Goal: Contribute content: Contribute content

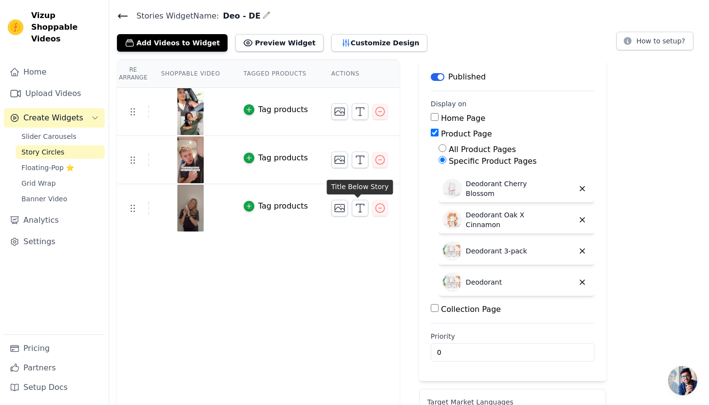
scroll to position [19, 0]
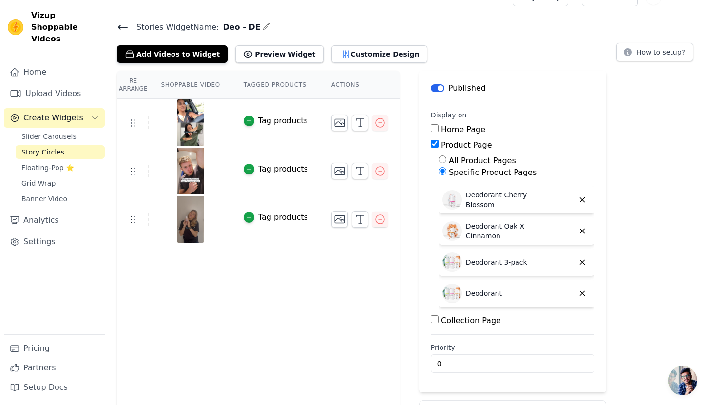
click at [124, 27] on icon at bounding box center [123, 27] width 12 height 12
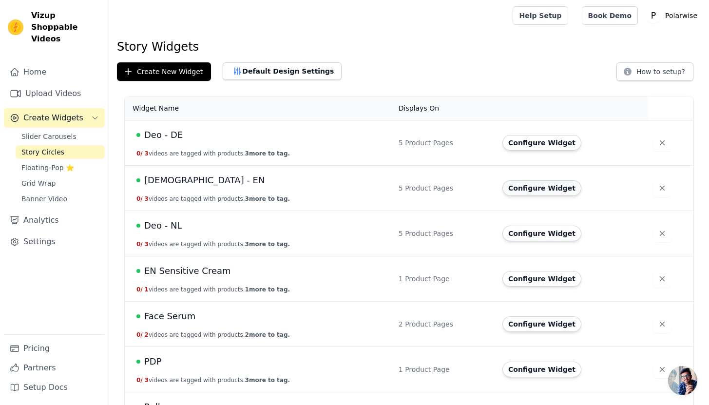
click at [527, 192] on button "Configure Widget" at bounding box center [541, 188] width 79 height 16
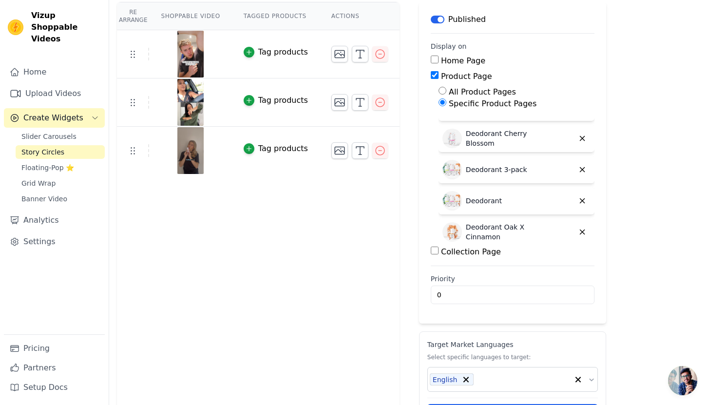
scroll to position [133, 0]
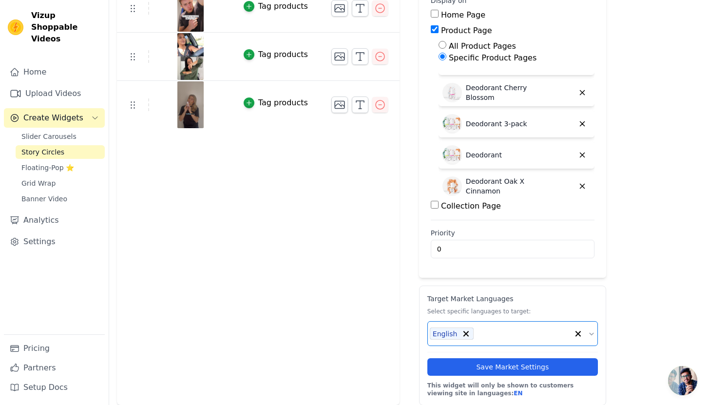
click at [495, 334] on input "text" at bounding box center [523, 333] width 89 height 10
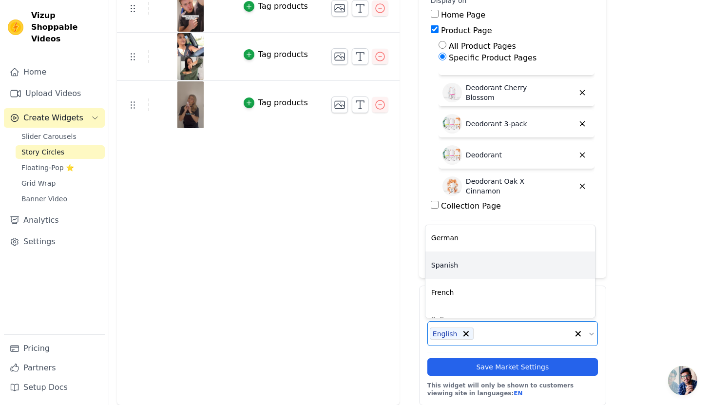
click at [492, 276] on div "Spanish" at bounding box center [510, 264] width 170 height 27
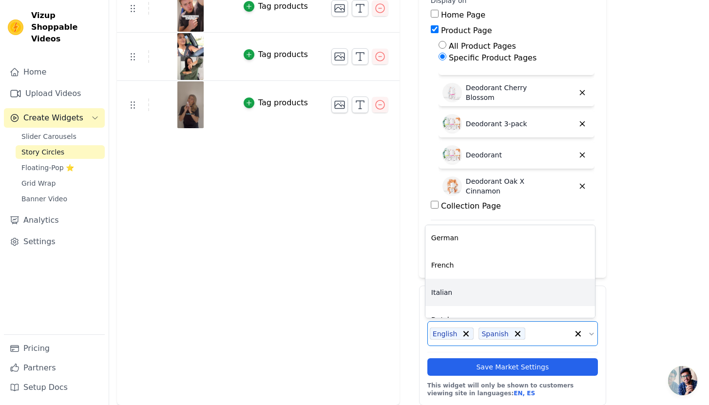
scroll to position [44, 0]
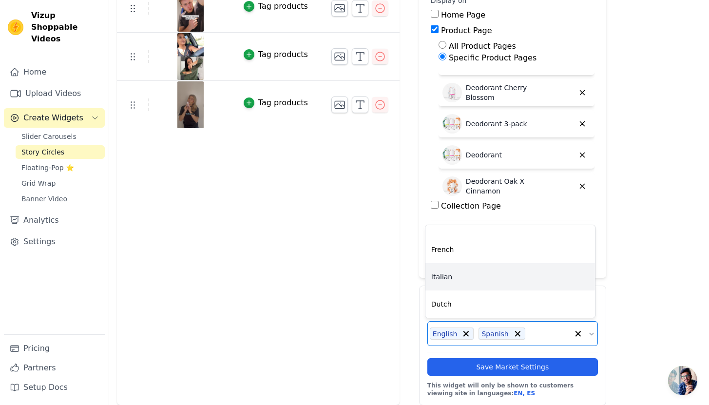
click at [497, 276] on div "Italian" at bounding box center [510, 276] width 170 height 27
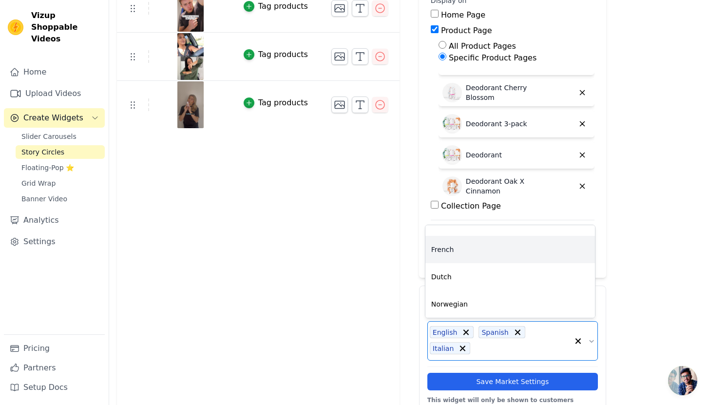
click at [487, 255] on div "French" at bounding box center [510, 249] width 170 height 27
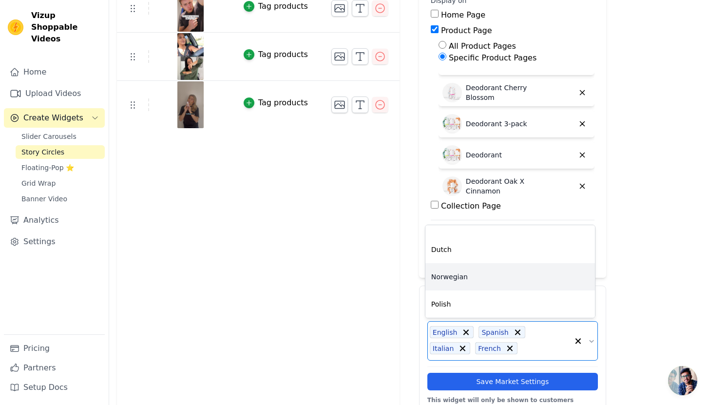
click at [494, 282] on div "Norwegian" at bounding box center [510, 276] width 170 height 27
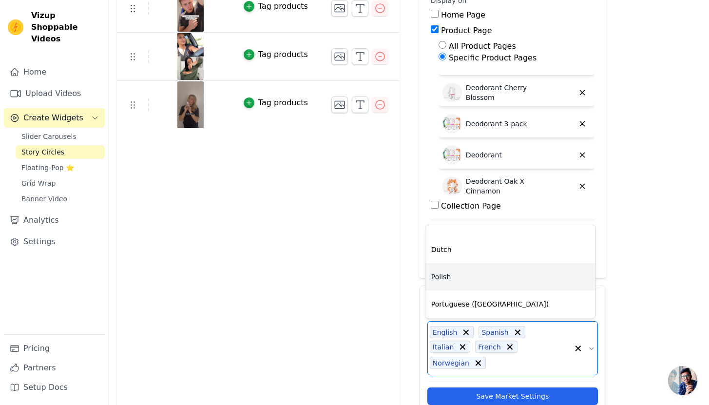
click at [493, 282] on div "Polish" at bounding box center [510, 276] width 170 height 27
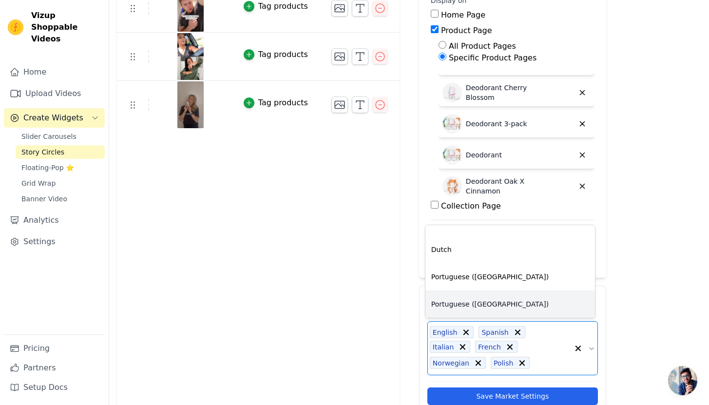
click at [500, 302] on div "Portuguese (Portugal)" at bounding box center [510, 303] width 170 height 27
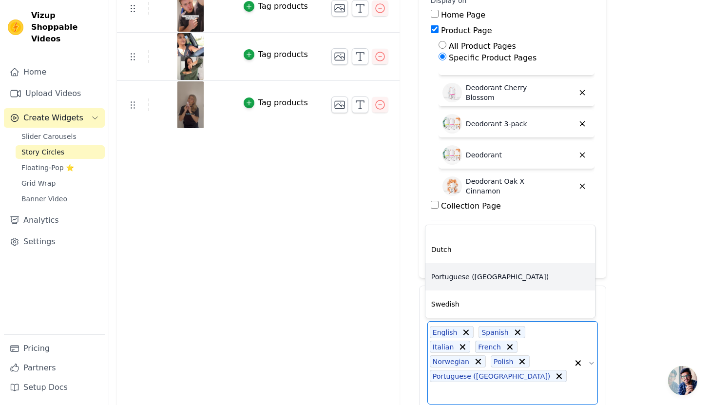
click at [500, 281] on div "Portuguese (Brazil)" at bounding box center [510, 276] width 170 height 27
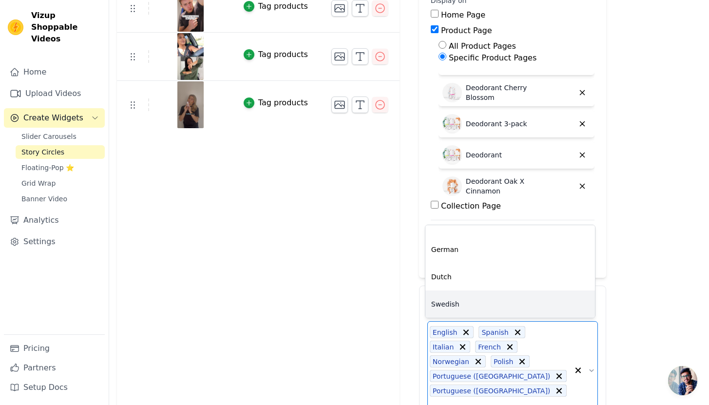
click at [492, 305] on div "Swedish" at bounding box center [510, 303] width 170 height 27
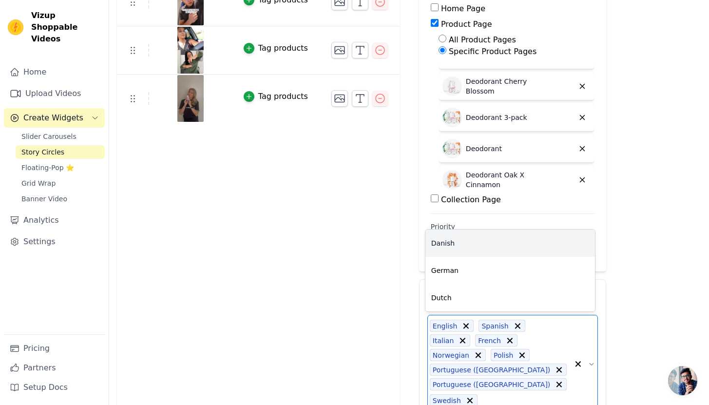
click at [486, 251] on div "Danish" at bounding box center [510, 243] width 170 height 27
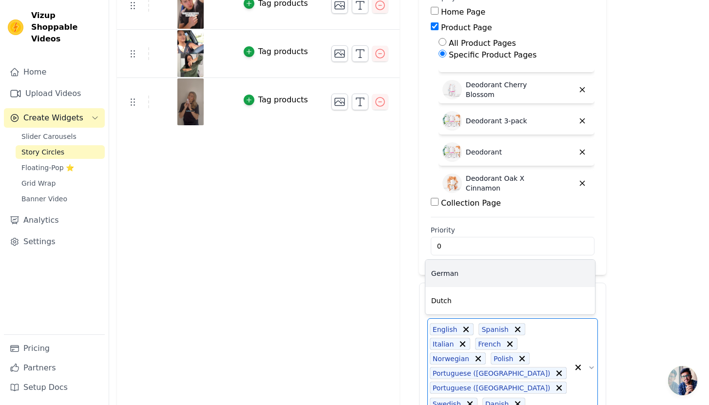
scroll to position [135, 0]
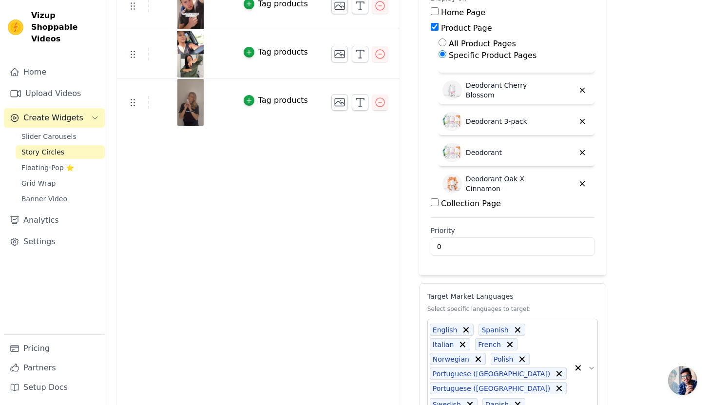
click at [656, 252] on div "Re Arrange Shoppable Video Tagged Products Actions Tag products Tag products Ta…" at bounding box center [409, 219] width 600 height 530
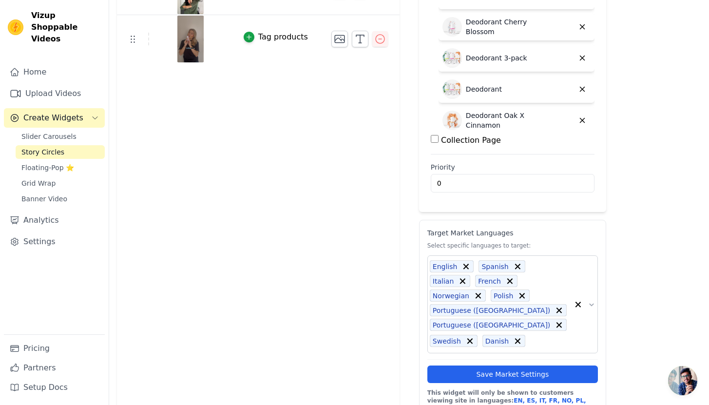
scroll to position [199, 0]
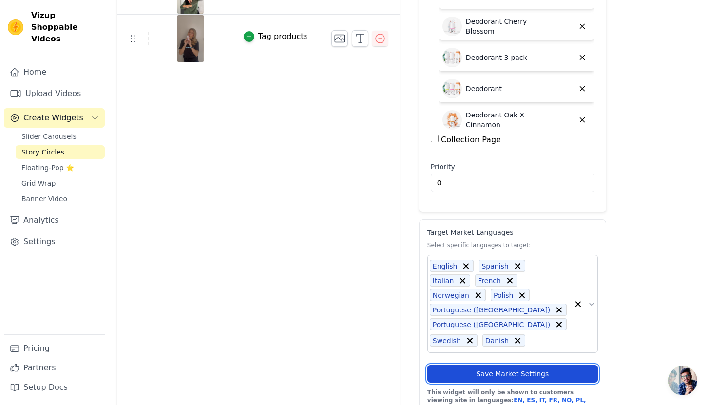
click at [512, 365] on button "Save Market Settings" at bounding box center [512, 374] width 171 height 18
click at [498, 365] on button "Save Market Settings" at bounding box center [512, 374] width 171 height 18
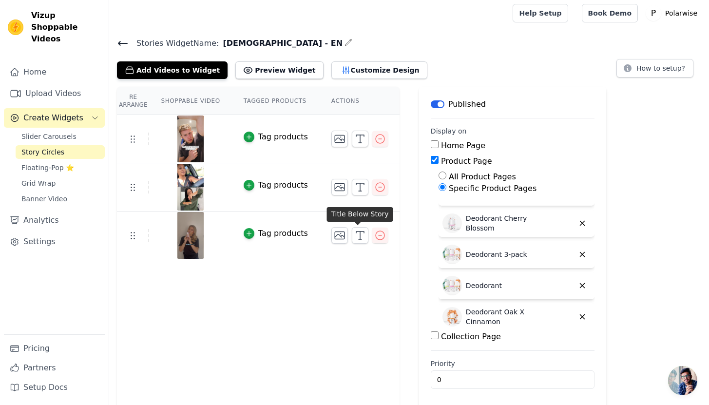
scroll to position [0, 0]
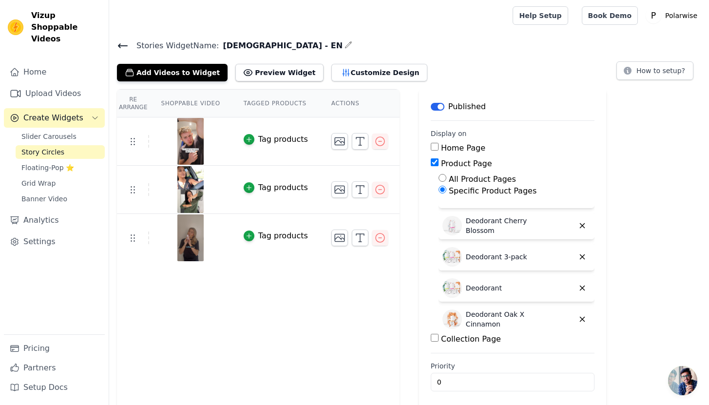
click at [124, 49] on icon at bounding box center [123, 46] width 12 height 12
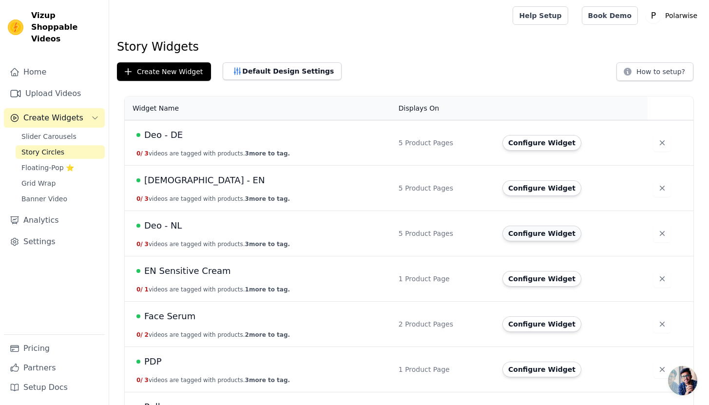
click at [544, 233] on button "Configure Widget" at bounding box center [541, 234] width 79 height 16
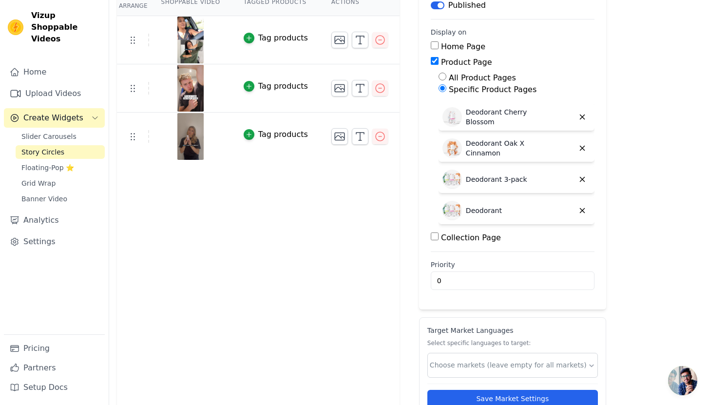
scroll to position [133, 0]
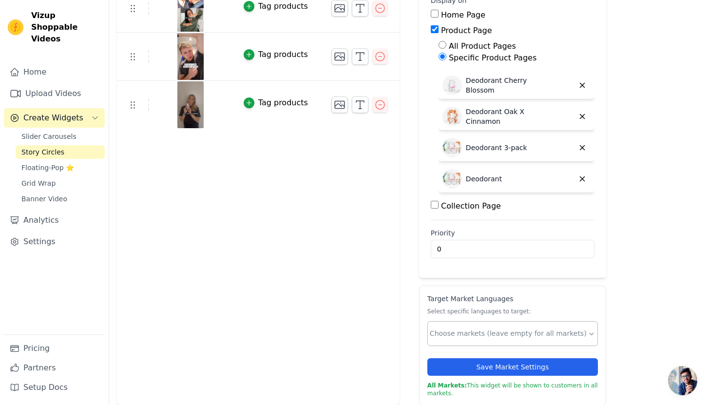
click at [486, 340] on div at bounding box center [509, 334] width 158 height 20
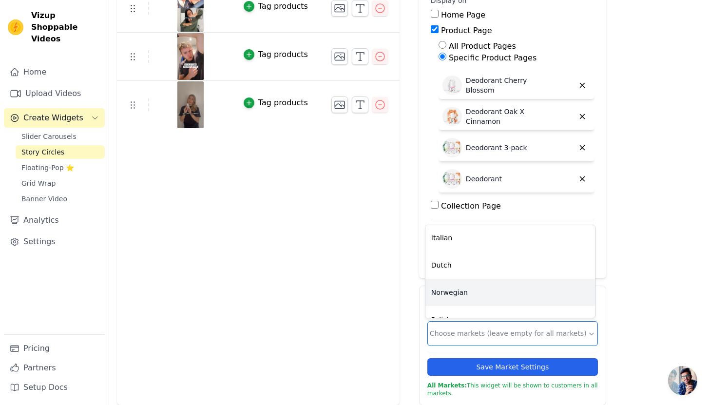
scroll to position [155, 0]
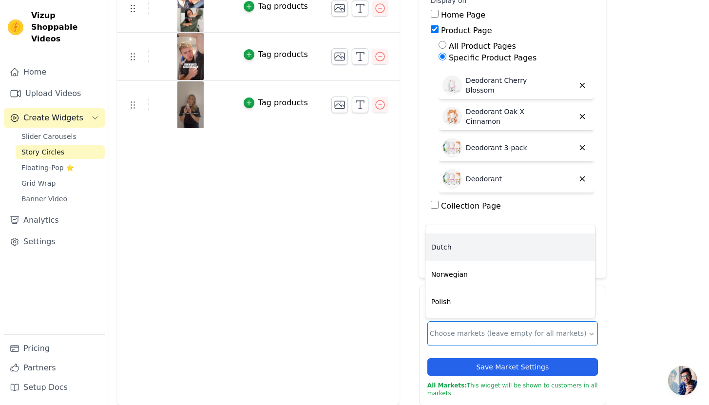
click at [480, 252] on div "Dutch" at bounding box center [510, 246] width 170 height 27
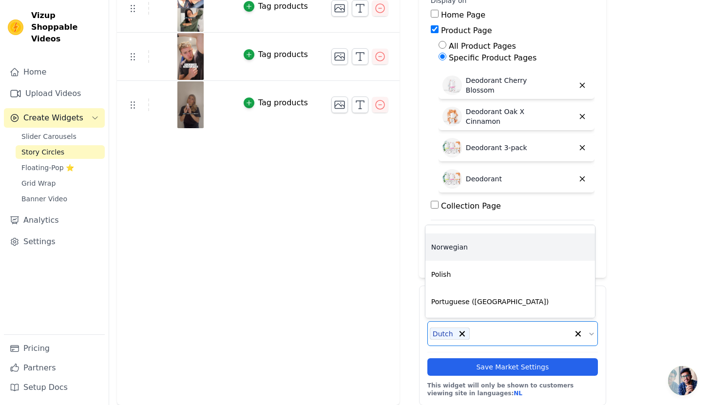
click at [330, 253] on div "Re Arrange Shoppable Video Tagged Products Actions Tag products Tag products Ta…" at bounding box center [258, 180] width 283 height 449
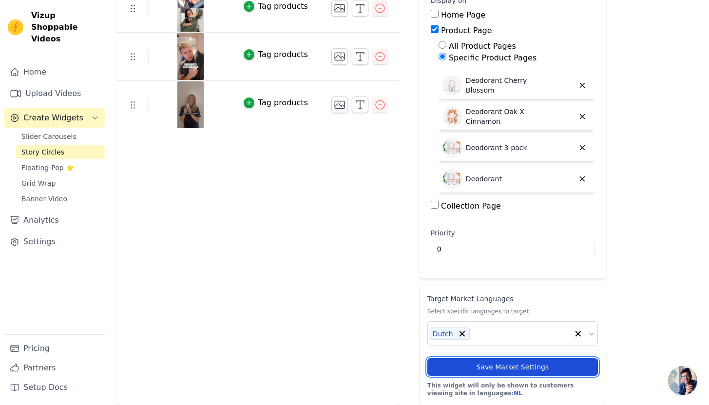
click at [469, 363] on button "Save Market Settings" at bounding box center [512, 367] width 171 height 18
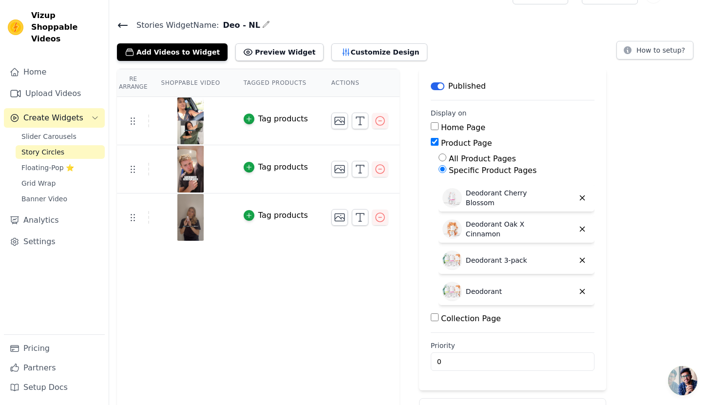
scroll to position [20, 0]
click at [658, 49] on button "How to setup?" at bounding box center [655, 50] width 77 height 19
click at [119, 22] on icon at bounding box center [123, 25] width 12 height 12
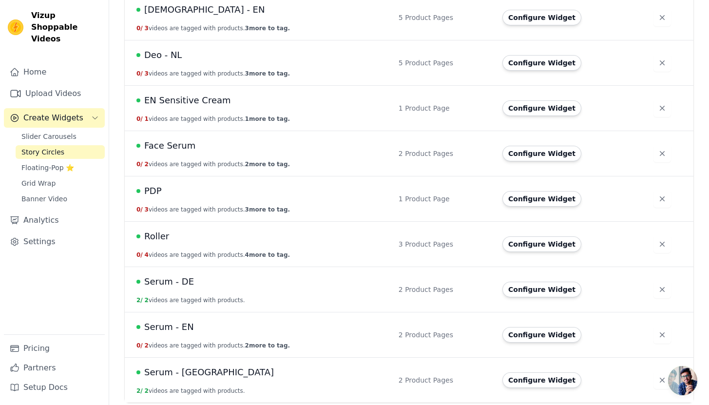
scroll to position [172, 0]
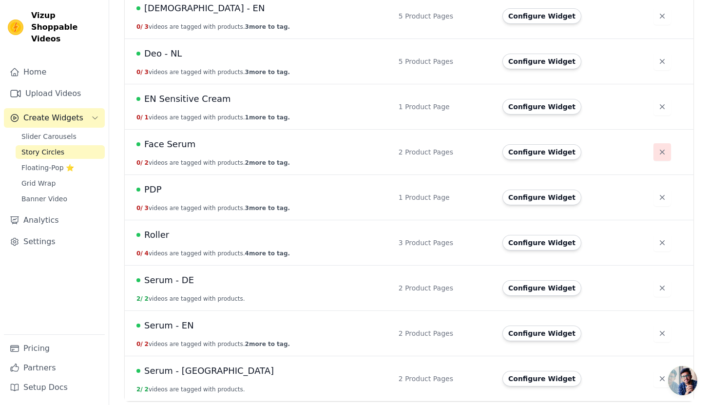
click at [665, 152] on button "button" at bounding box center [663, 152] width 18 height 18
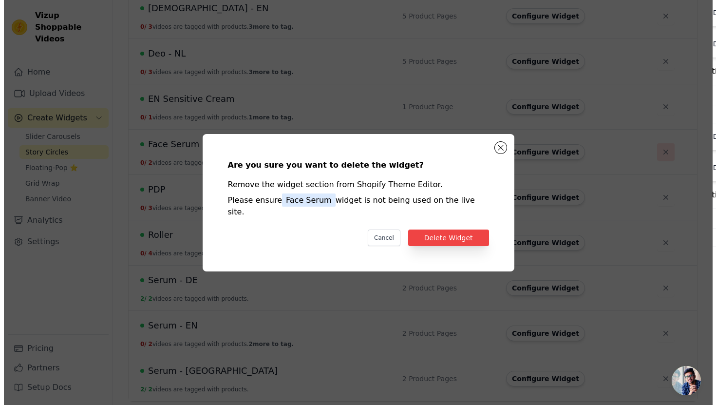
scroll to position [0, 0]
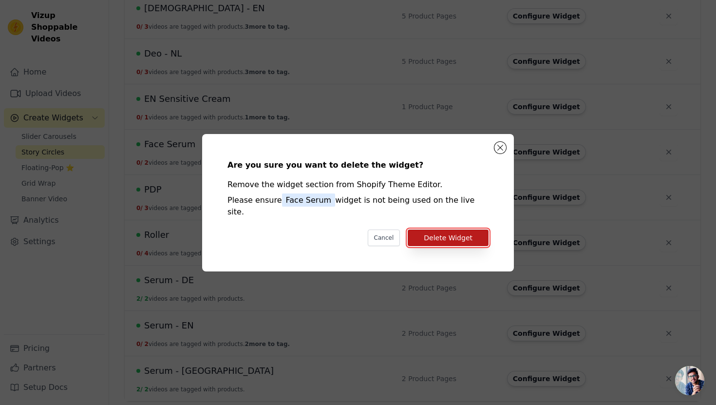
click at [455, 232] on button "Delete Widget" at bounding box center [448, 238] width 81 height 17
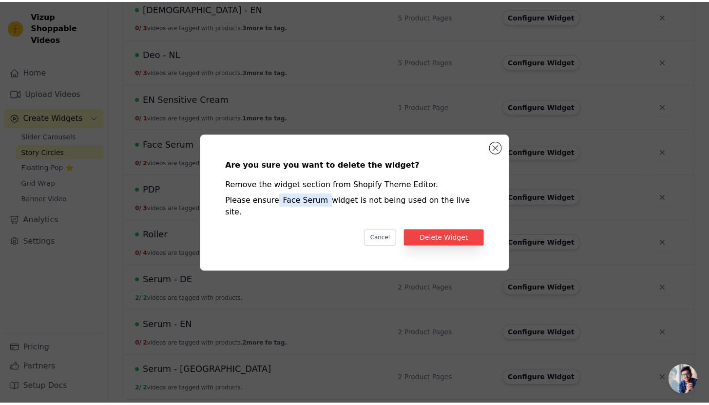
scroll to position [172, 0]
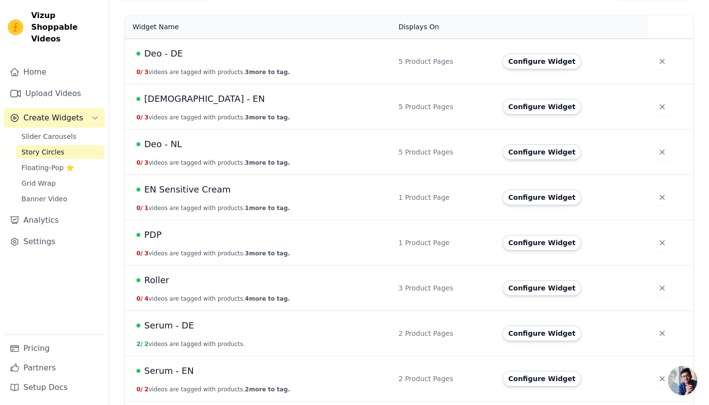
scroll to position [82, 0]
click at [657, 195] on icon "button" at bounding box center [662, 197] width 10 height 10
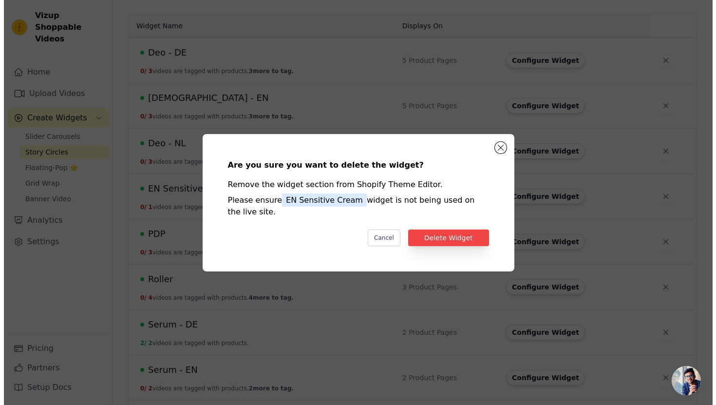
scroll to position [0, 0]
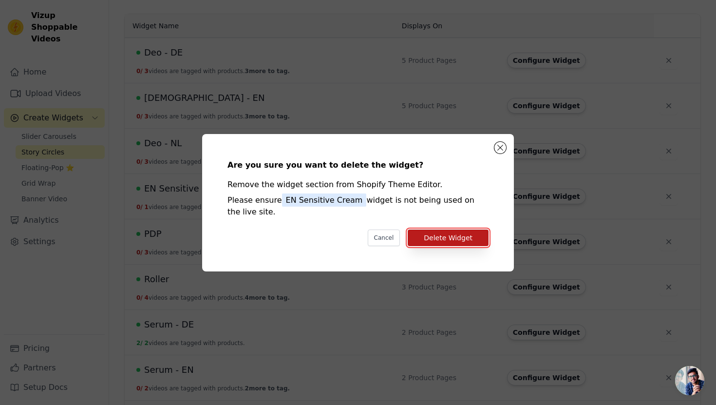
click at [454, 241] on button "Delete Widget" at bounding box center [448, 238] width 81 height 17
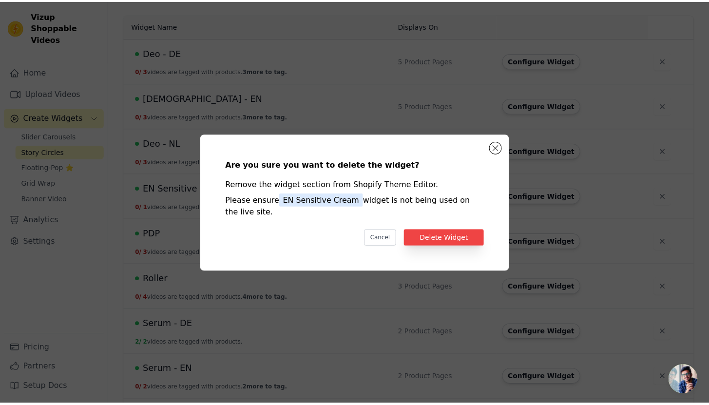
scroll to position [82, 0]
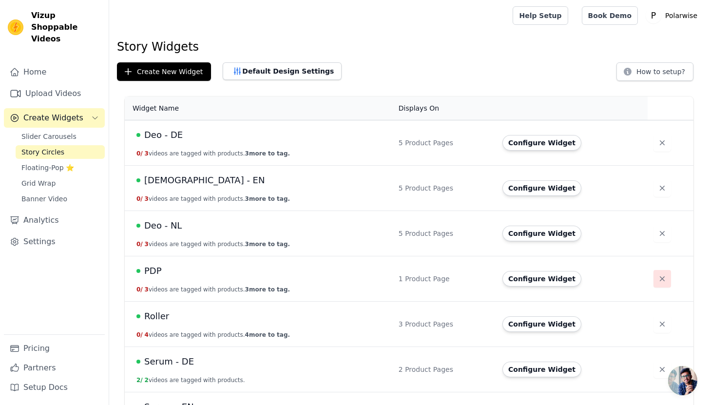
click at [660, 280] on icon "button" at bounding box center [662, 278] width 5 height 5
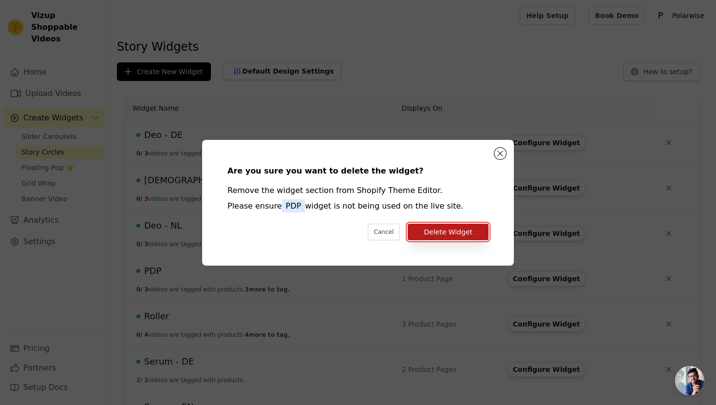
click at [454, 233] on button "Delete Widget" at bounding box center [448, 232] width 81 height 17
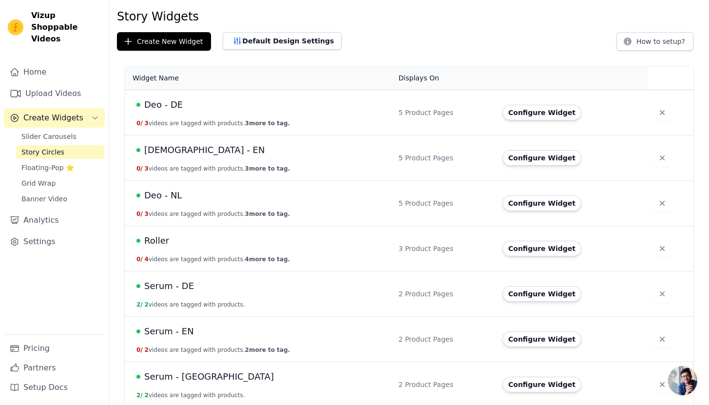
scroll to position [36, 0]
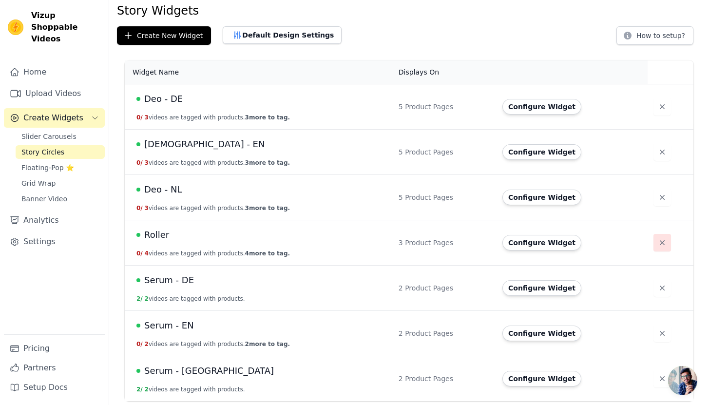
click at [663, 240] on icon "button" at bounding box center [662, 243] width 10 height 10
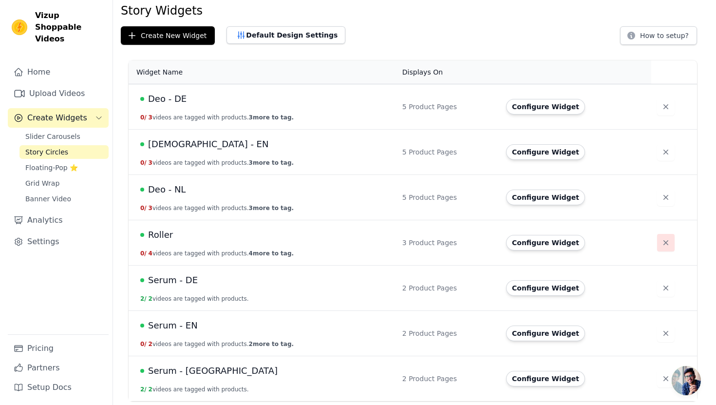
scroll to position [0, 0]
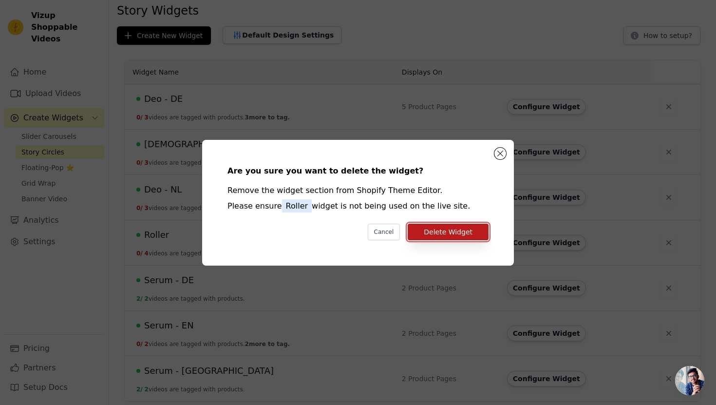
click at [472, 231] on button "Delete Widget" at bounding box center [448, 232] width 81 height 17
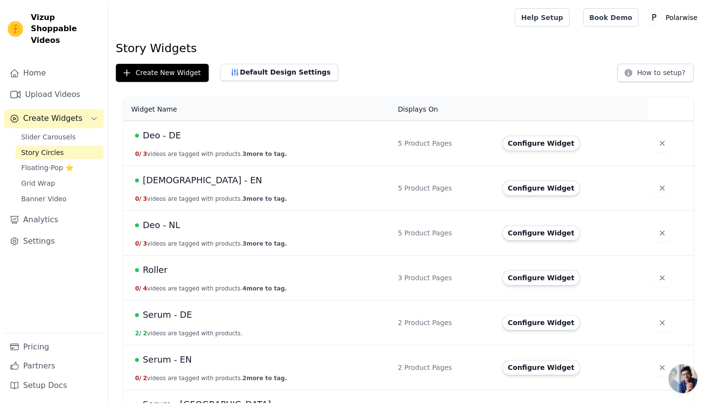
scroll to position [36, 0]
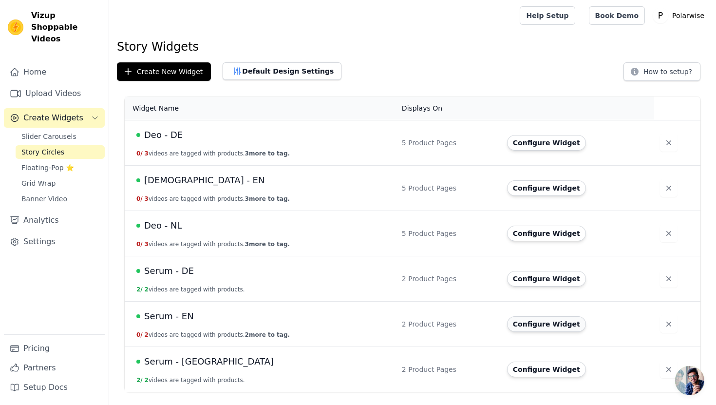
click at [551, 328] on button "Configure Widget" at bounding box center [546, 324] width 79 height 16
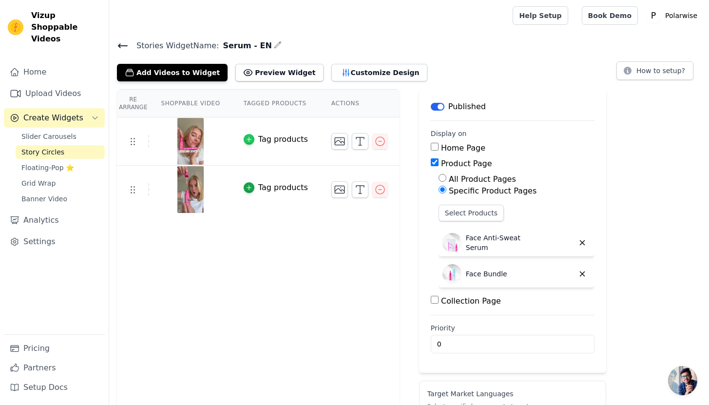
click at [251, 137] on icon "button" at bounding box center [249, 139] width 7 height 7
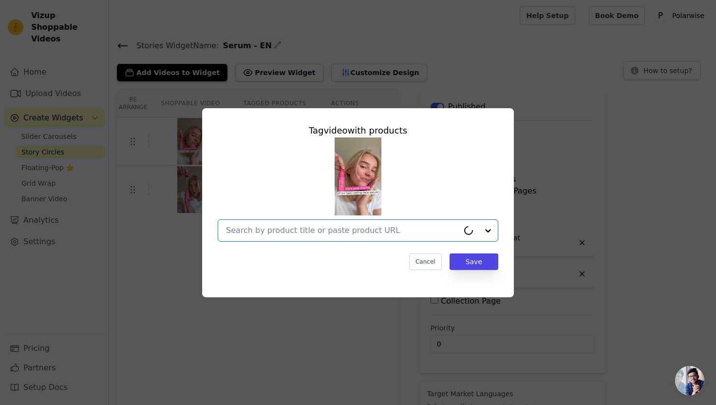
click at [316, 227] on input "text" at bounding box center [342, 231] width 233 height 12
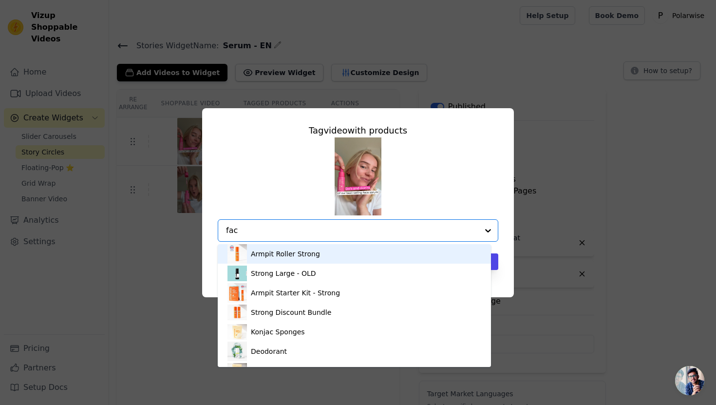
type input "face"
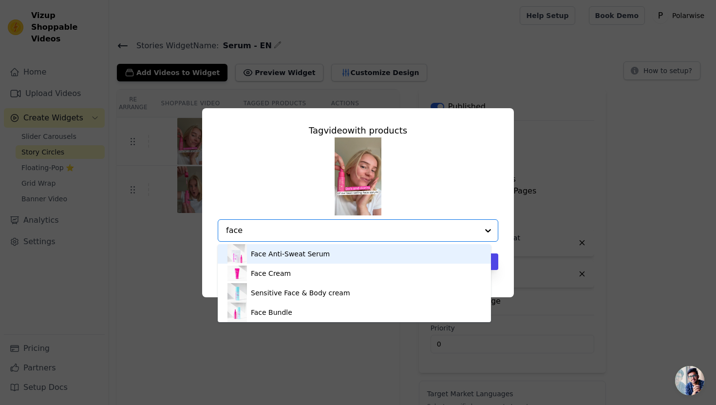
click at [315, 256] on div "Face Anti-Sweat Serum" at bounding box center [290, 254] width 79 height 10
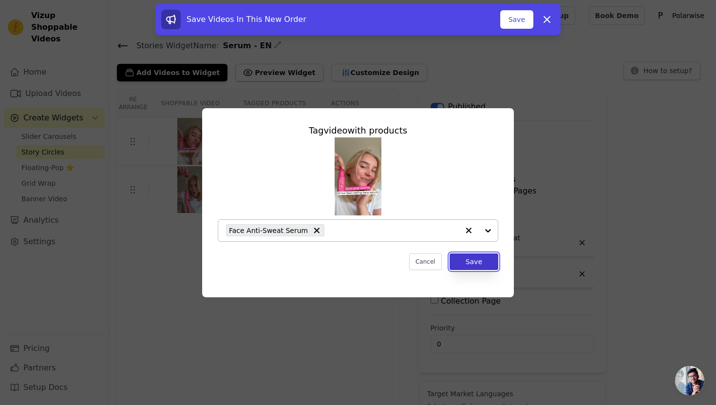
click at [466, 264] on button "Save" at bounding box center [474, 261] width 49 height 17
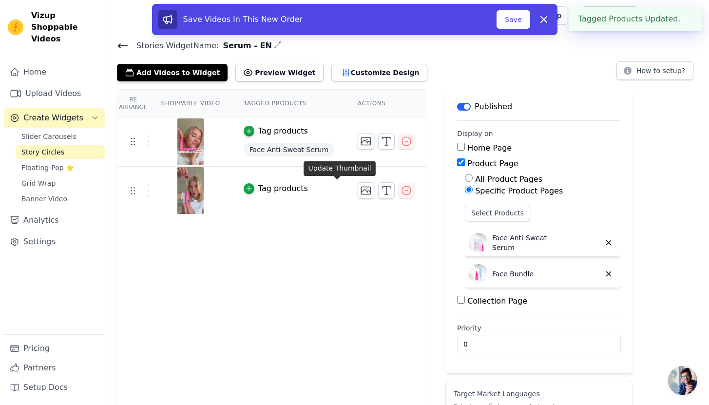
click at [269, 187] on div "Tag products" at bounding box center [283, 189] width 50 height 12
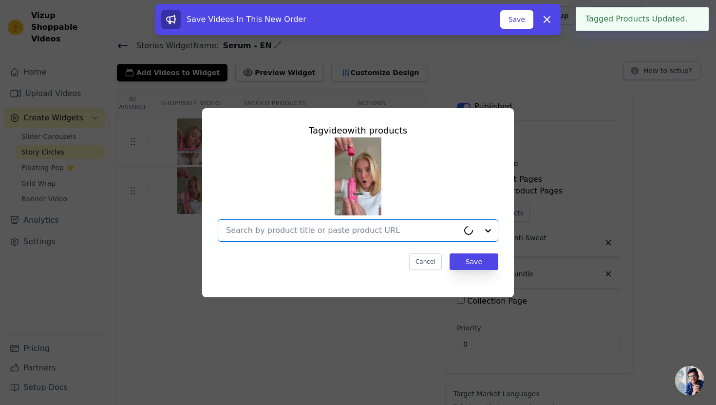
click at [312, 234] on input "text" at bounding box center [342, 231] width 233 height 12
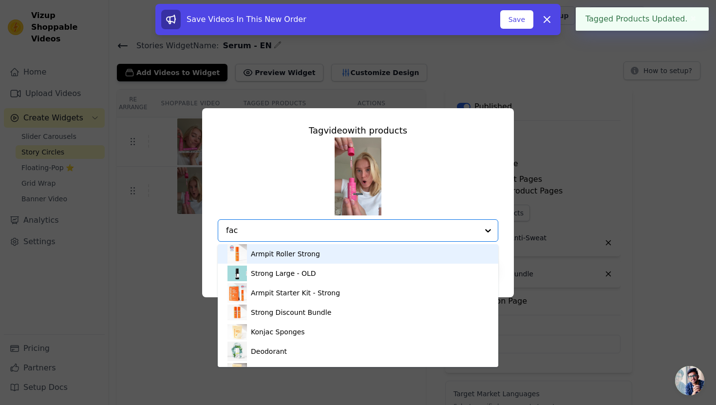
type input "face"
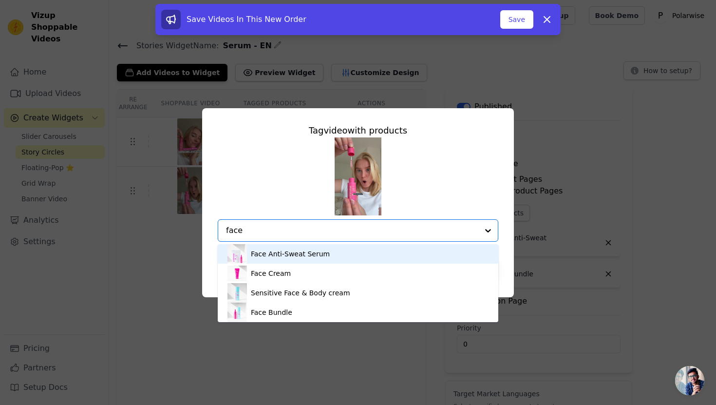
click at [309, 255] on div "Face Anti-Sweat Serum" at bounding box center [290, 254] width 79 height 10
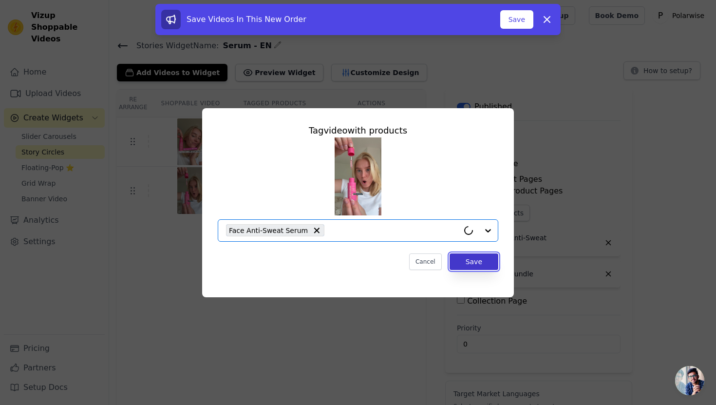
click at [477, 264] on button "Save" at bounding box center [474, 261] width 49 height 17
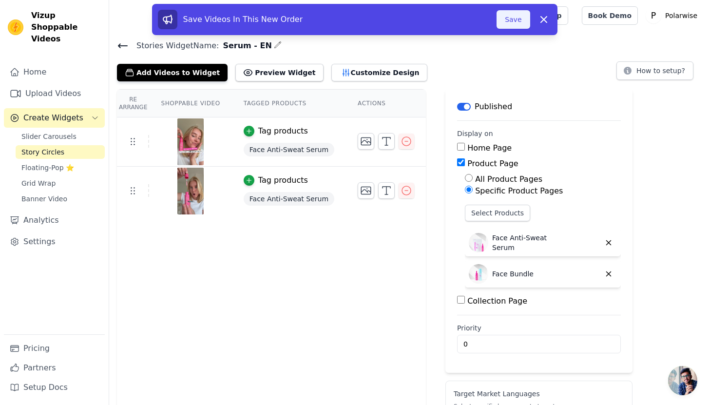
click at [513, 21] on button "Save" at bounding box center [513, 19] width 33 height 19
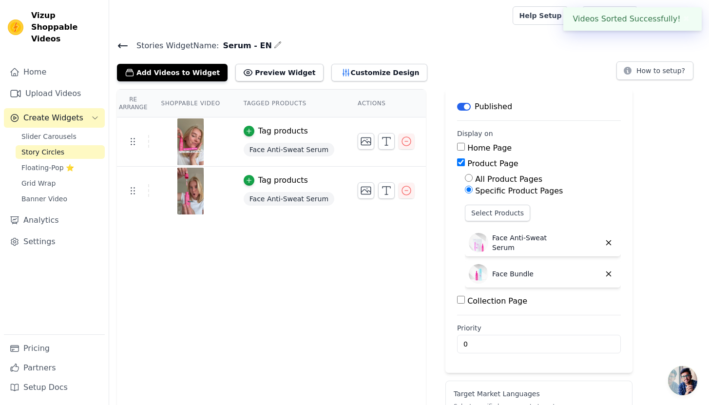
scroll to position [95, 0]
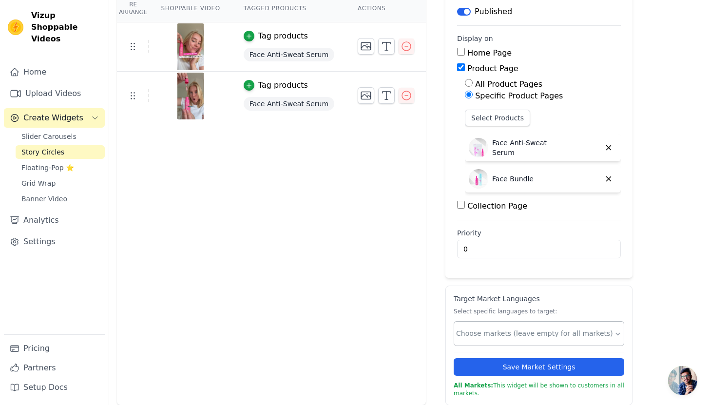
click at [536, 326] on div at bounding box center [535, 334] width 158 height 20
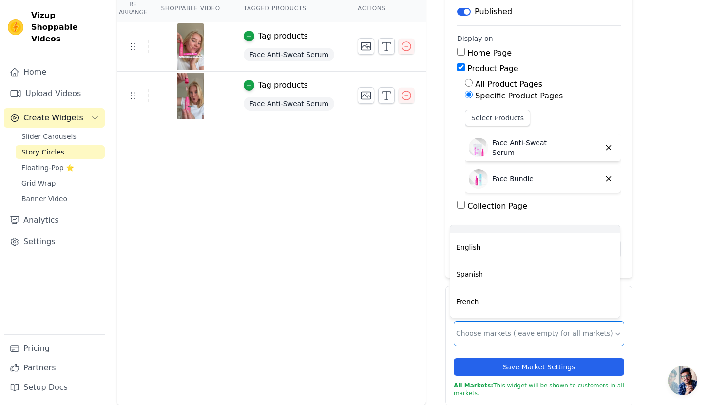
scroll to position [0, 0]
click at [512, 244] on div "Danish" at bounding box center [535, 238] width 170 height 27
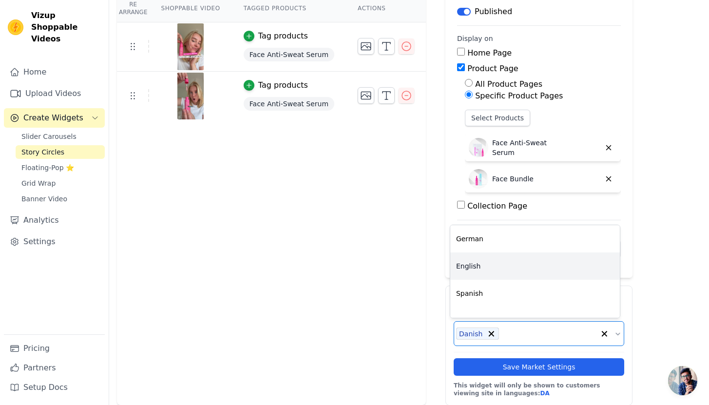
click at [514, 267] on div "English" at bounding box center [535, 265] width 170 height 27
click at [515, 271] on div "Spanish" at bounding box center [535, 265] width 170 height 27
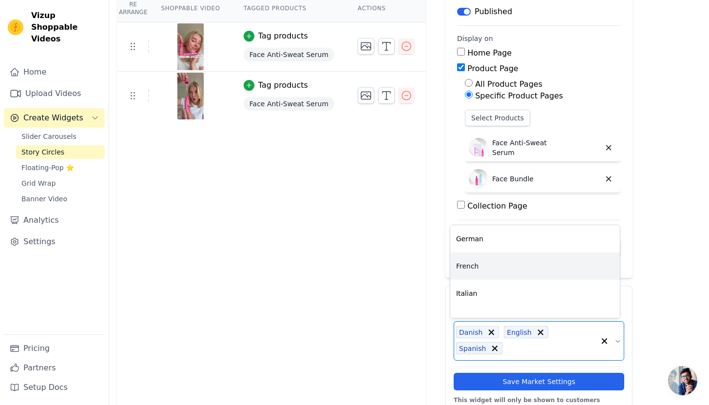
click at [515, 271] on div "French" at bounding box center [535, 265] width 170 height 27
click at [515, 271] on div "Italian" at bounding box center [535, 265] width 170 height 27
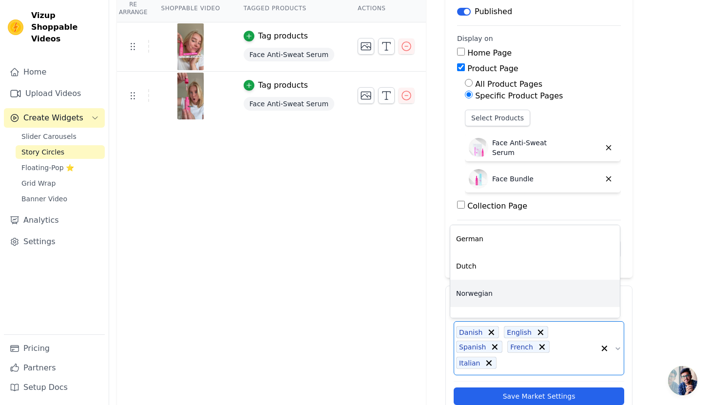
click at [514, 291] on div "Norwegian" at bounding box center [535, 293] width 170 height 27
click at [514, 291] on div "Polish" at bounding box center [535, 293] width 170 height 27
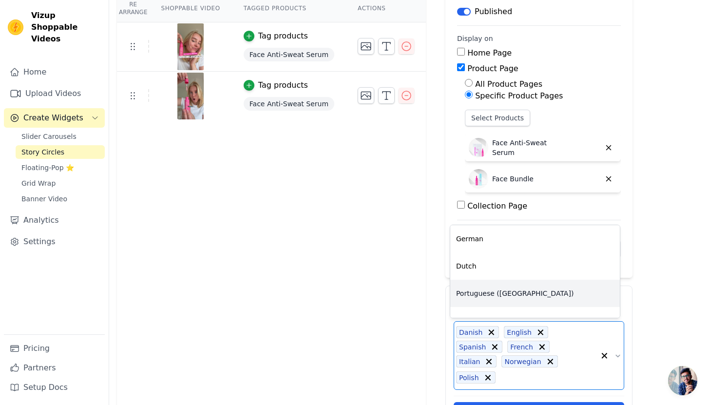
click at [514, 291] on div "Portuguese (Brazil)" at bounding box center [535, 293] width 170 height 27
click at [514, 291] on div "Portuguese (Portugal)" at bounding box center [535, 293] width 170 height 27
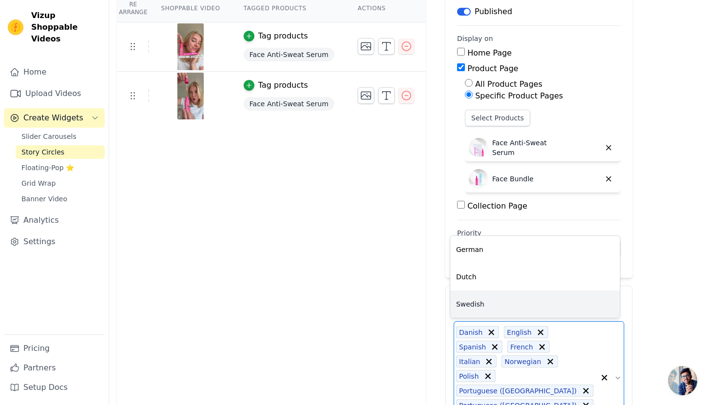
click at [513, 298] on div "Swedish" at bounding box center [535, 303] width 170 height 27
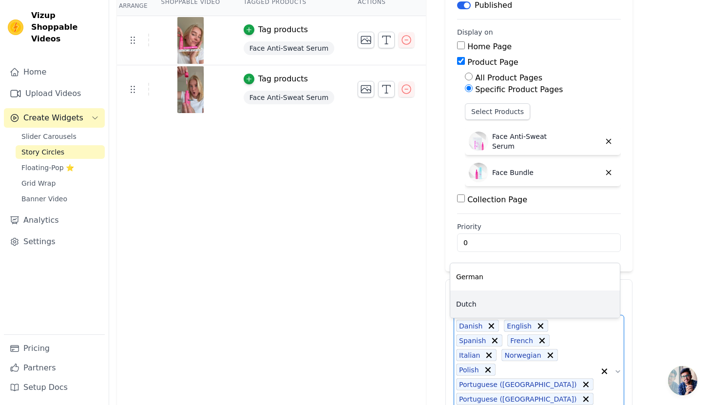
scroll to position [108, 0]
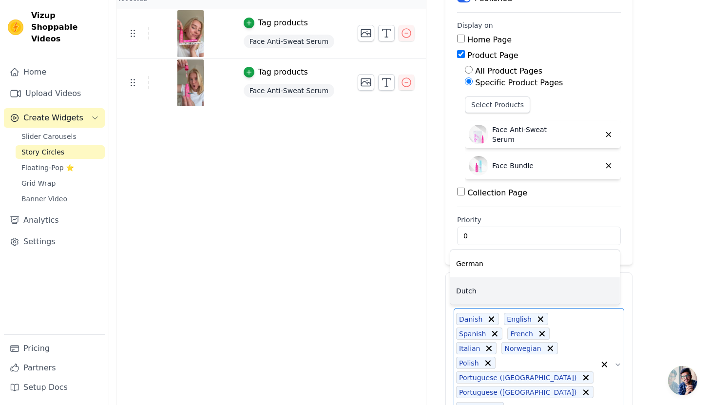
click at [652, 222] on div "Re Arrange Shoppable Video Tagged Products Actions Tag products Face Anti-Sweat…" at bounding box center [409, 234] width 600 height 507
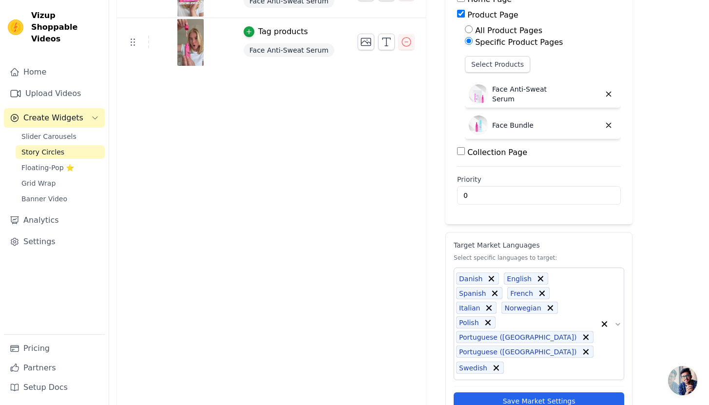
scroll to position [176, 0]
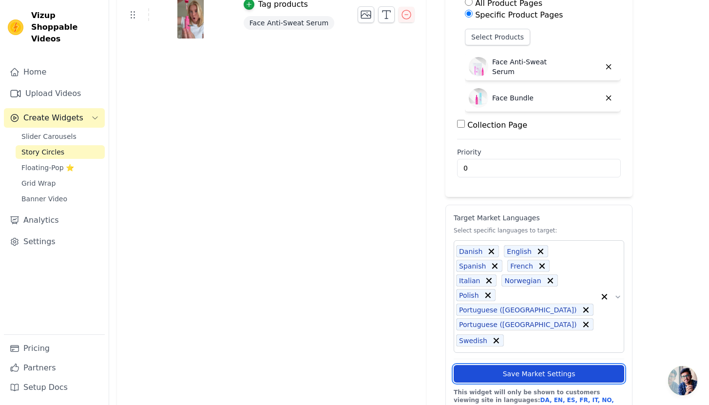
click at [521, 365] on button "Save Market Settings" at bounding box center [539, 374] width 171 height 18
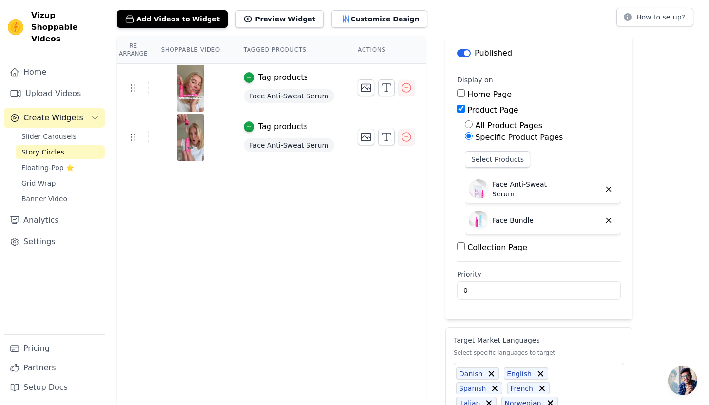
scroll to position [0, 0]
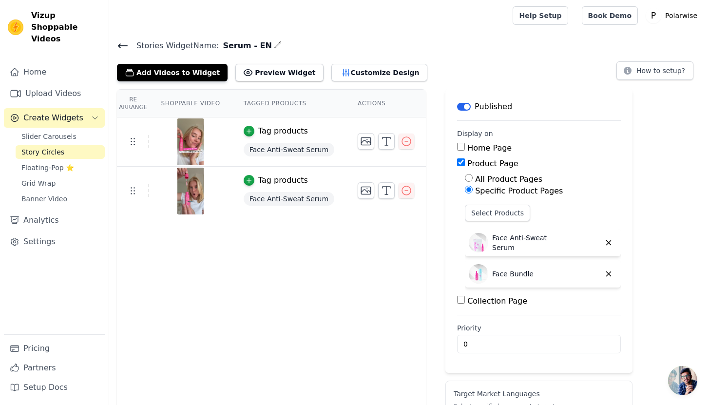
click at [124, 49] on icon at bounding box center [123, 46] width 12 height 12
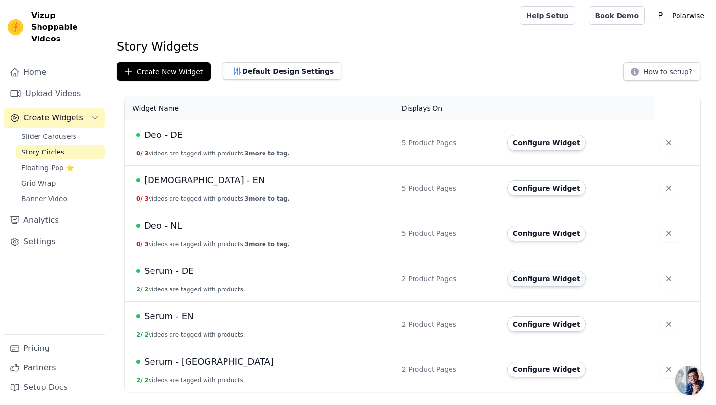
click at [556, 276] on button "Configure Widget" at bounding box center [546, 279] width 79 height 16
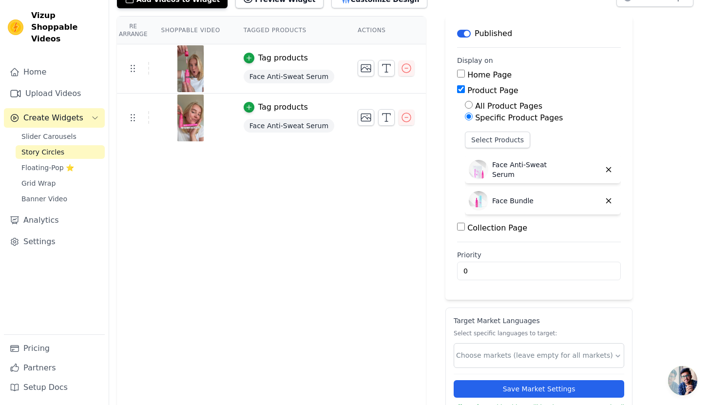
scroll to position [75, 0]
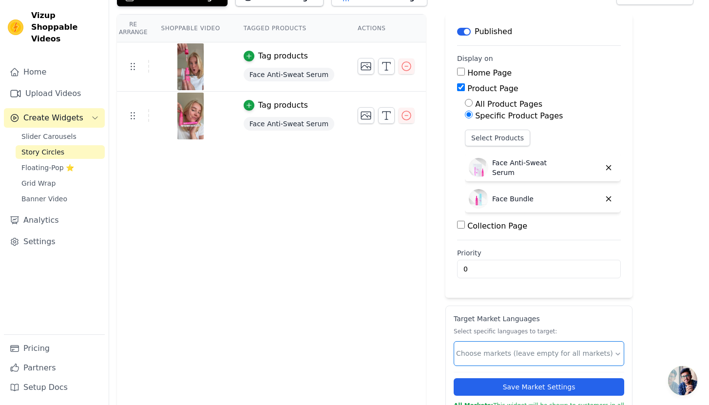
click at [476, 349] on input "text" at bounding box center [535, 353] width 158 height 10
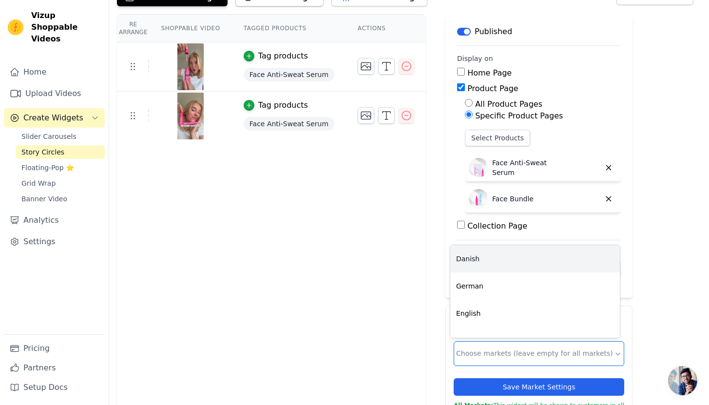
scroll to position [17, 0]
click at [492, 277] on div "German" at bounding box center [535, 269] width 170 height 27
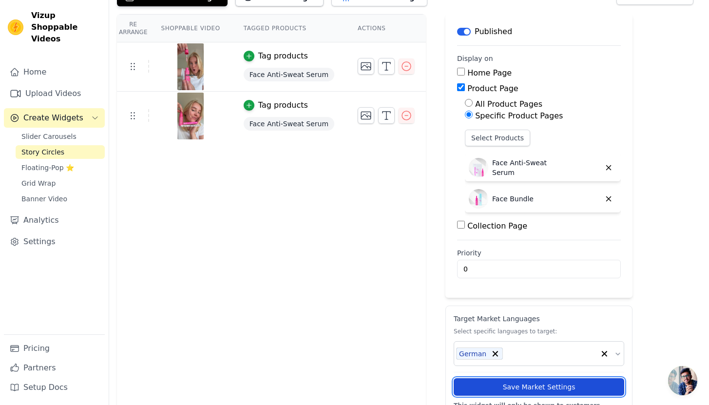
click at [515, 386] on button "Save Market Settings" at bounding box center [539, 387] width 171 height 18
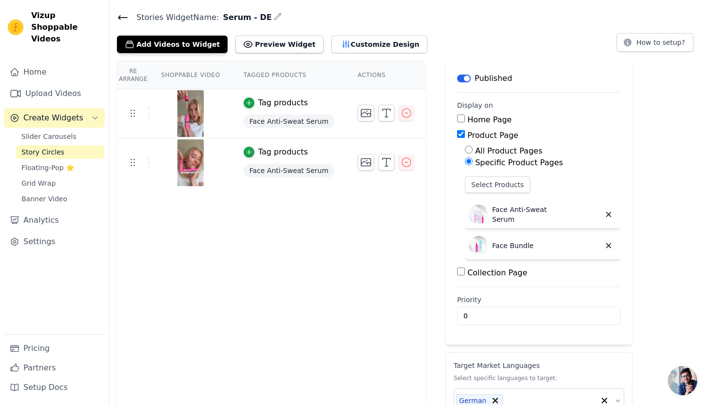
scroll to position [0, 0]
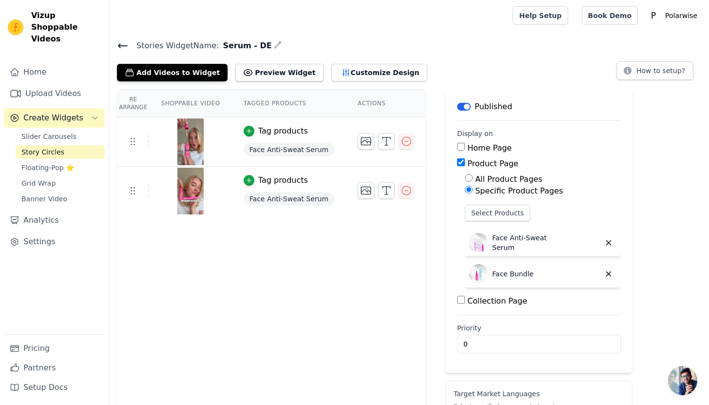
click at [123, 45] on icon at bounding box center [122, 46] width 9 height 4
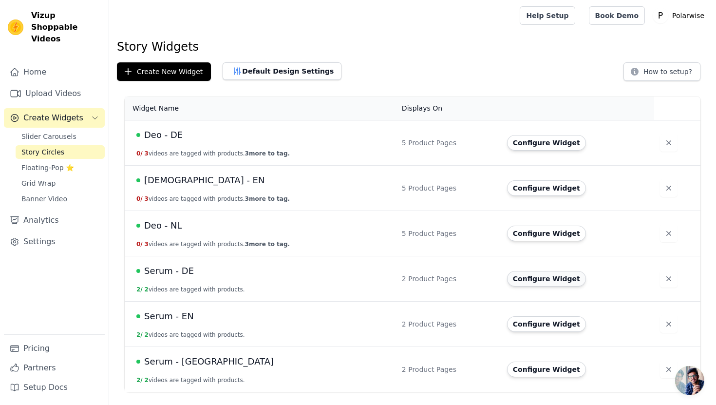
click at [538, 284] on button "Configure Widget" at bounding box center [546, 279] width 79 height 16
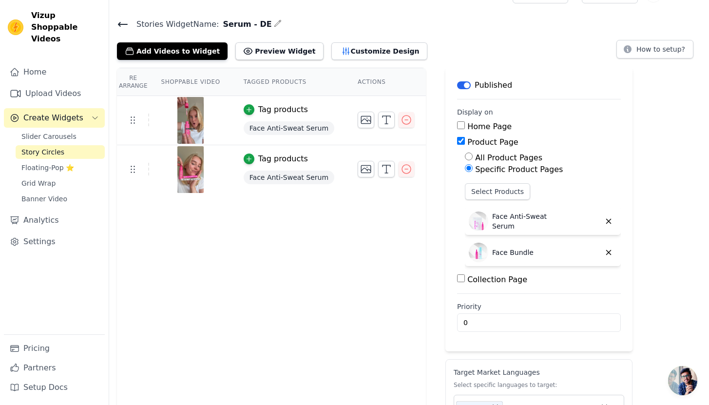
scroll to position [22, 0]
click at [126, 28] on icon at bounding box center [123, 24] width 12 height 12
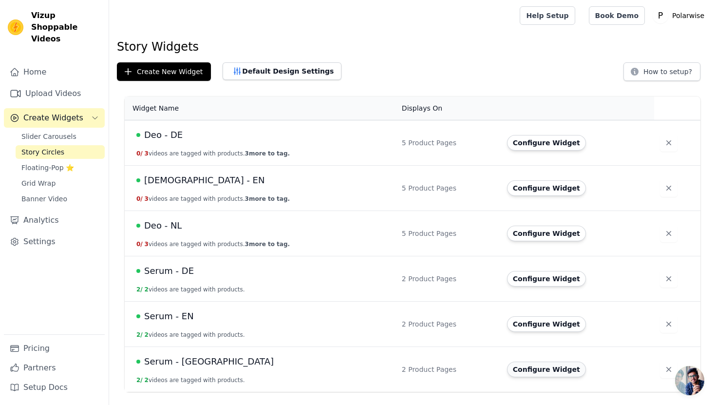
click at [536, 370] on button "Configure Widget" at bounding box center [546, 370] width 79 height 16
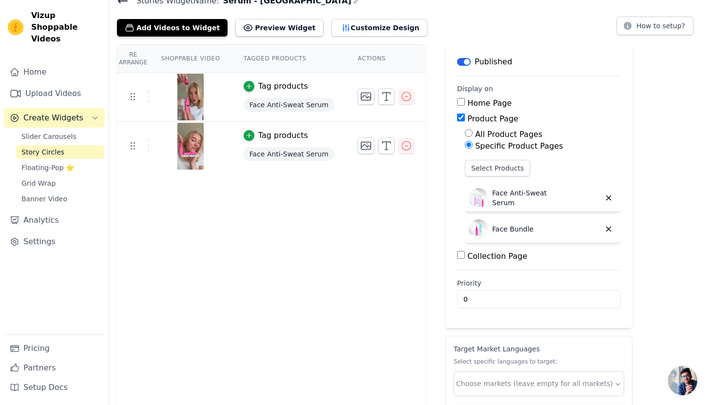
scroll to position [58, 0]
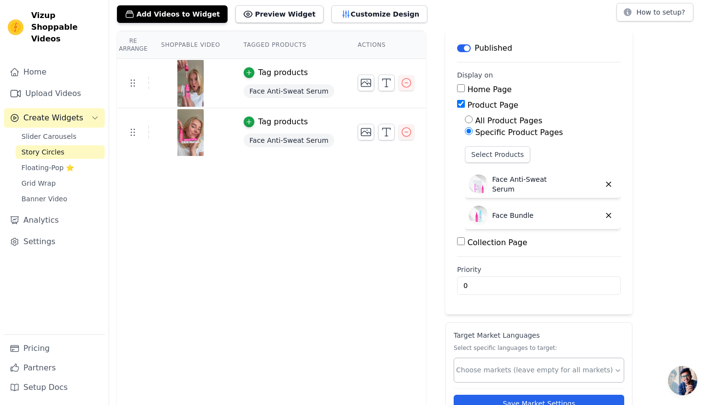
click at [547, 369] on input "text" at bounding box center [535, 370] width 158 height 10
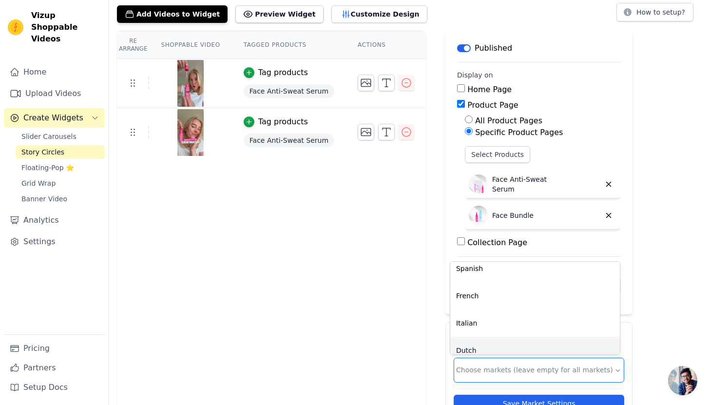
scroll to position [98, 0]
click at [512, 341] on div "Dutch" at bounding box center [535, 340] width 170 height 27
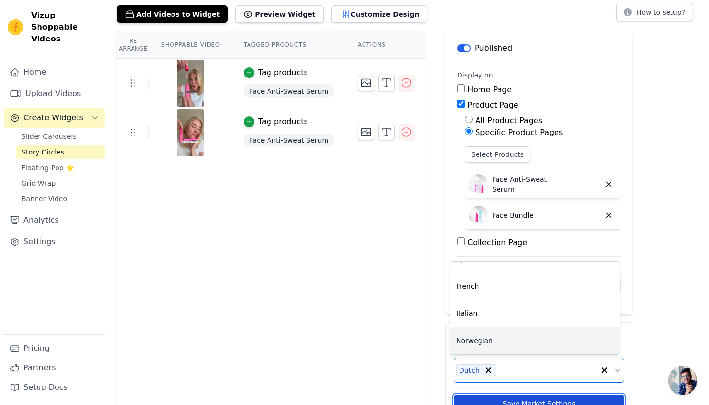
click at [536, 402] on button "Save Market Settings" at bounding box center [539, 404] width 171 height 18
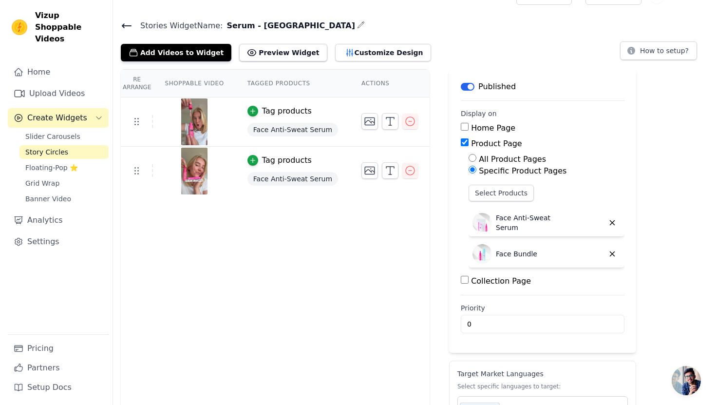
scroll to position [0, 0]
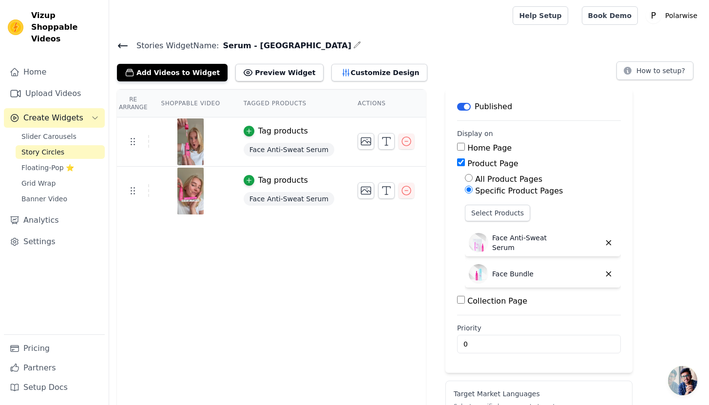
click at [124, 43] on icon at bounding box center [123, 46] width 12 height 12
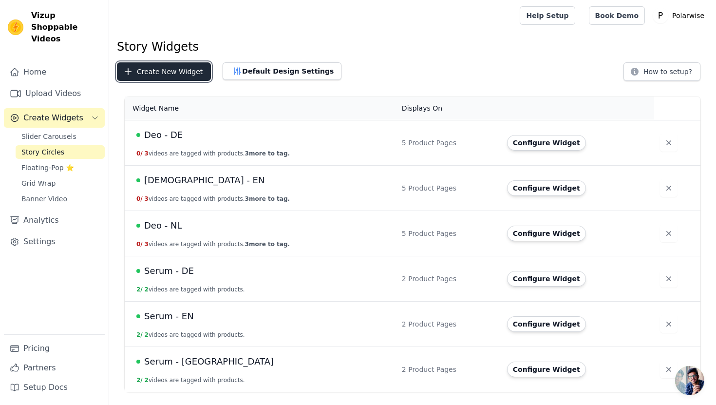
click at [166, 72] on button "Create New Widget" at bounding box center [164, 71] width 94 height 19
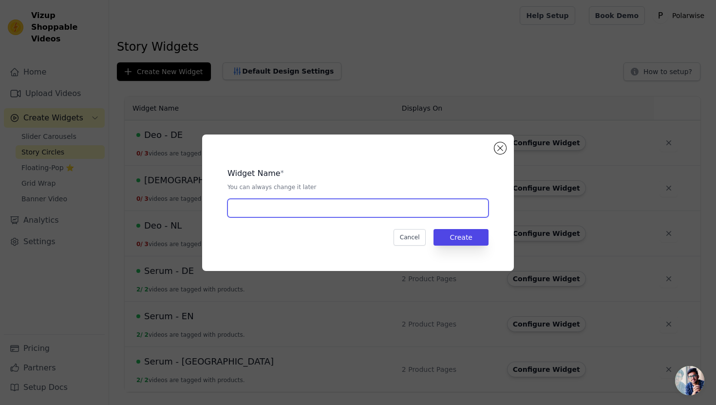
click at [333, 206] on input "text" at bounding box center [358, 208] width 261 height 19
type input "Roller - EN"
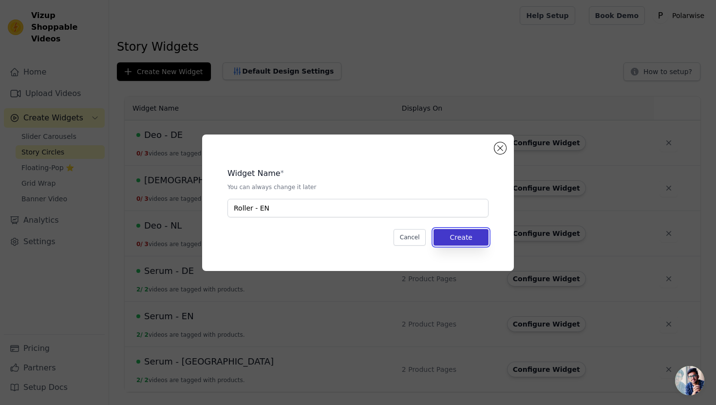
click at [462, 235] on button "Create" at bounding box center [461, 237] width 55 height 17
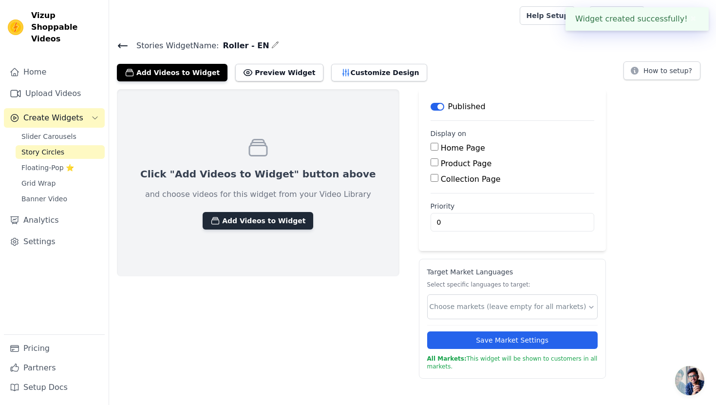
click at [259, 219] on button "Add Videos to Widget" at bounding box center [258, 221] width 111 height 18
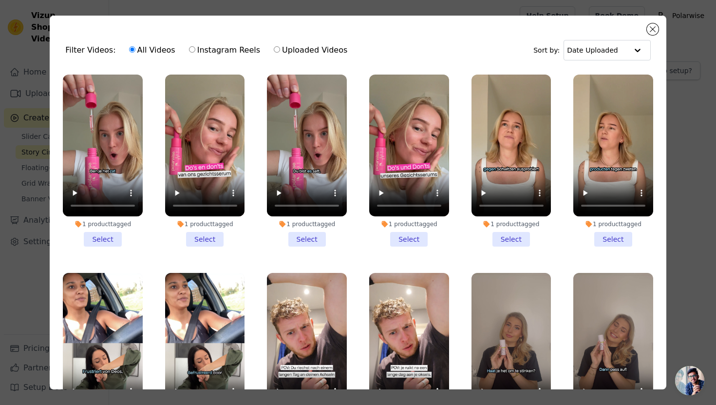
click at [296, 44] on label "Uploaded Videos" at bounding box center [310, 50] width 75 height 13
click at [280, 46] on input "Uploaded Videos" at bounding box center [277, 49] width 6 height 6
radio input "true"
click at [647, 31] on button "Close modal" at bounding box center [653, 29] width 12 height 12
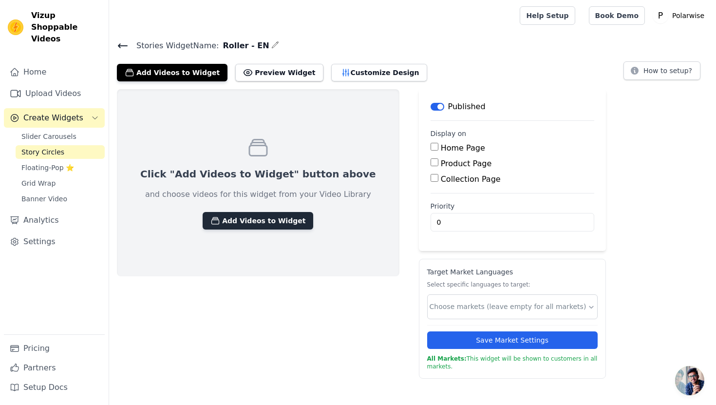
click at [253, 217] on button "Add Videos to Widget" at bounding box center [258, 221] width 111 height 18
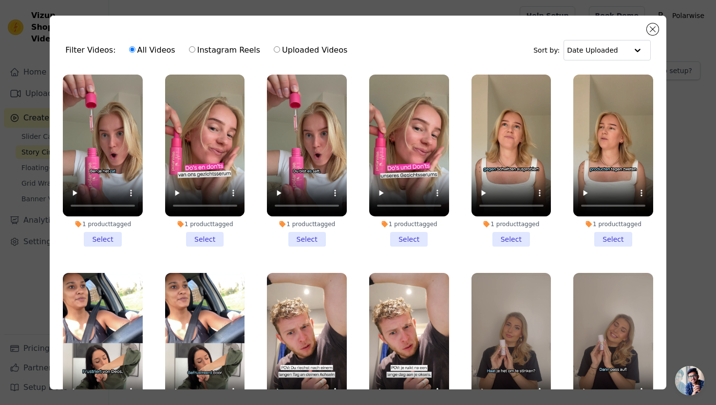
click at [228, 50] on label "Instagram Reels" at bounding box center [225, 50] width 72 height 13
click at [195, 50] on input "Instagram Reels" at bounding box center [192, 49] width 6 height 6
radio input "true"
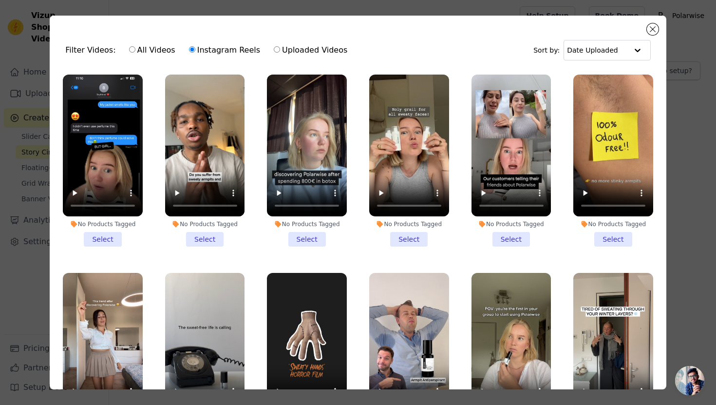
click at [293, 48] on label "Uploaded Videos" at bounding box center [310, 50] width 75 height 13
click at [280, 48] on input "Uploaded Videos" at bounding box center [277, 49] width 6 height 6
radio input "true"
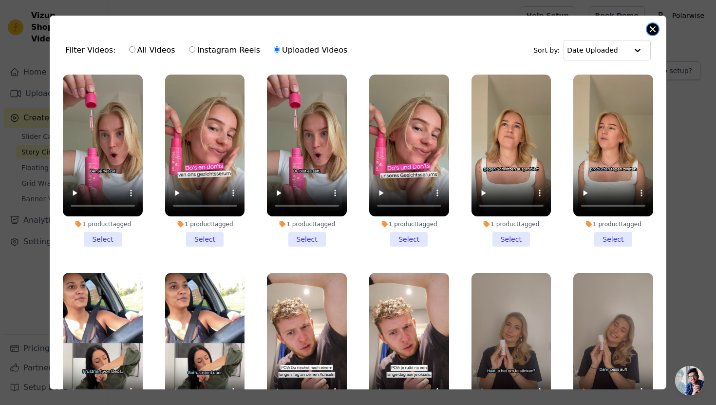
click at [653, 26] on button "Close modal" at bounding box center [653, 29] width 12 height 12
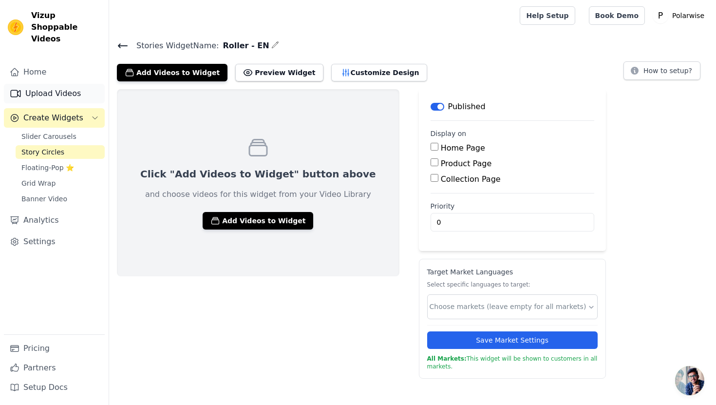
click at [56, 84] on link "Upload Videos" at bounding box center [54, 93] width 101 height 19
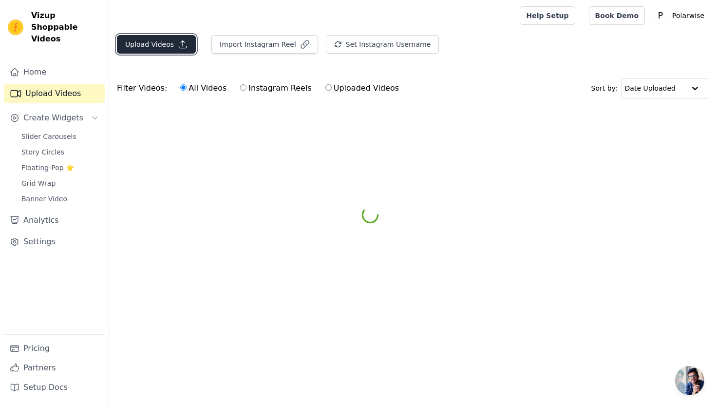
click at [163, 48] on button "Upload Videos" at bounding box center [156, 44] width 79 height 19
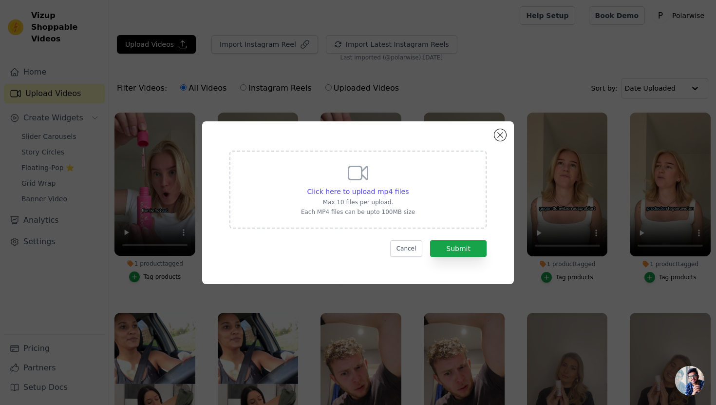
click at [321, 168] on div "Click here to upload mp4 files Max 10 files per upload. Each MP4 files can be u…" at bounding box center [358, 188] width 114 height 55
click at [408, 186] on input "Click here to upload mp4 files Max 10 files per upload. Each MP4 files can be u…" at bounding box center [408, 186] width 0 height 0
type input "C:\fakepath\DE-VIDEO 1-UGC Style Heavy Sweater.mp4"
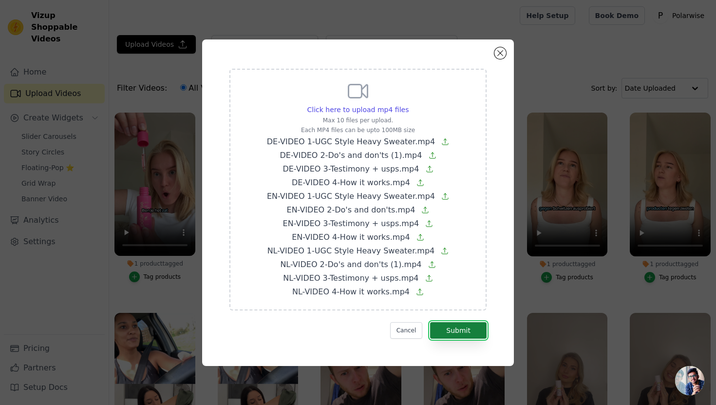
click at [467, 328] on button "Submit" at bounding box center [458, 330] width 57 height 17
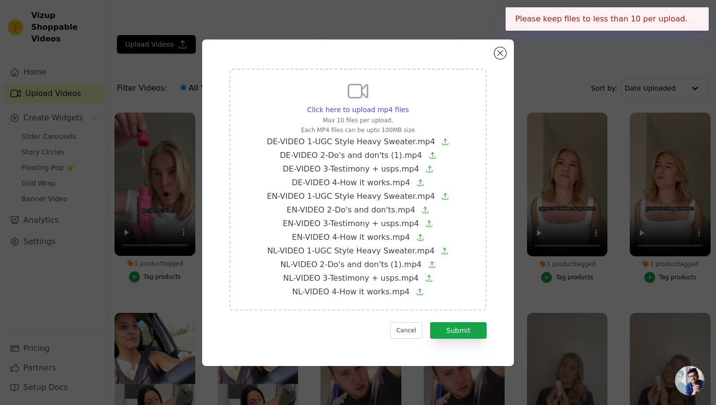
click at [497, 59] on div "Click here to upload mp4 files Max 10 files per upload. Each MP4 files can be u…" at bounding box center [358, 202] width 312 height 327
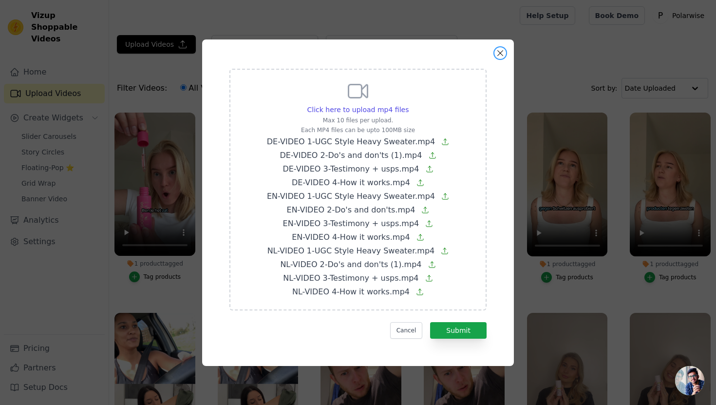
click at [499, 55] on button "Close modal" at bounding box center [501, 53] width 12 height 12
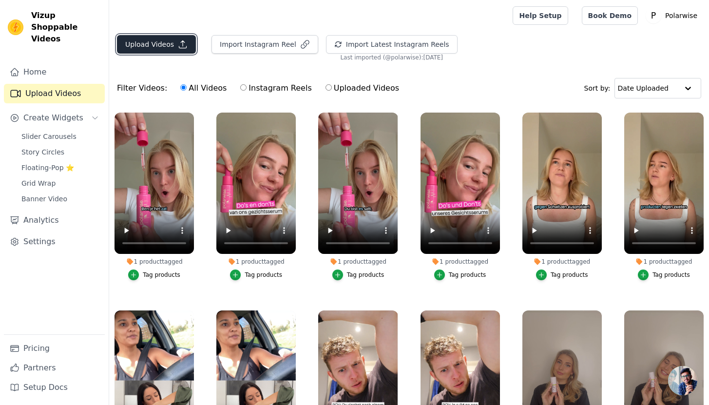
click at [156, 43] on button "Upload Videos" at bounding box center [156, 44] width 79 height 19
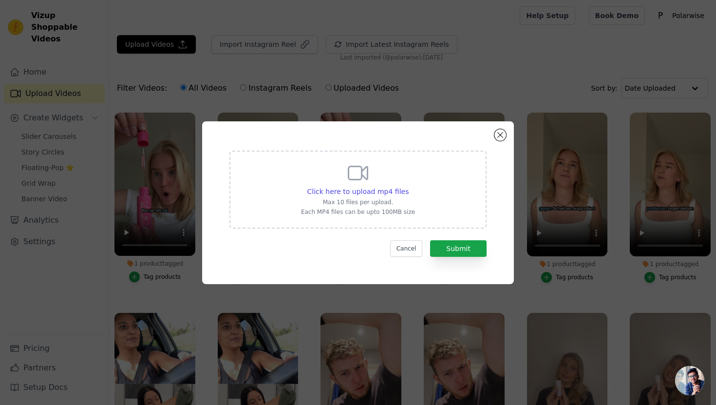
click at [331, 201] on p "Max 10 files per upload." at bounding box center [358, 202] width 114 height 8
click at [408, 187] on input "Click here to upload mp4 files Max 10 files per upload. Each MP4 files can be u…" at bounding box center [408, 186] width 0 height 0
type input "C:\fakepath\DE-VIDEO 1-UGC Style Heavy Sweater.mp4"
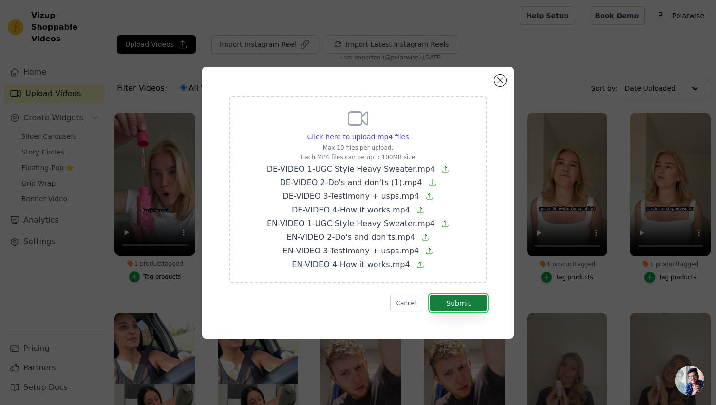
click at [467, 298] on button "Submit" at bounding box center [458, 303] width 57 height 17
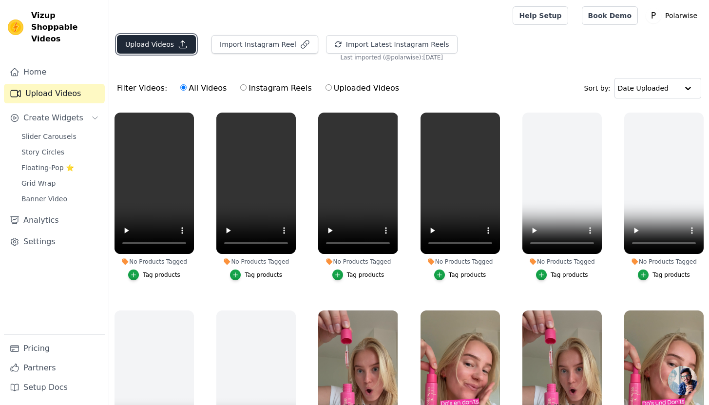
click at [165, 46] on button "Upload Videos" at bounding box center [156, 44] width 79 height 19
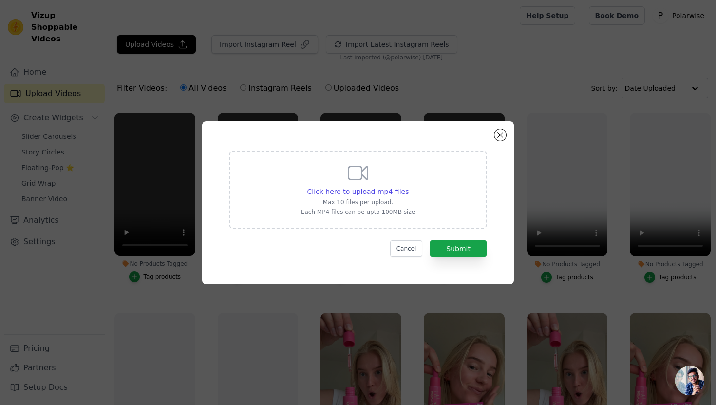
click at [319, 183] on div "Click here to upload mp4 files Max 10 files per upload. Each MP4 files can be u…" at bounding box center [358, 188] width 114 height 55
click at [408, 186] on input "Click here to upload mp4 files Max 10 files per upload. Each MP4 files can be u…" at bounding box center [408, 186] width 0 height 0
type input "C:\fakepath\NL-VIDEO 1-UGC Style Heavy Sweater.mp4"
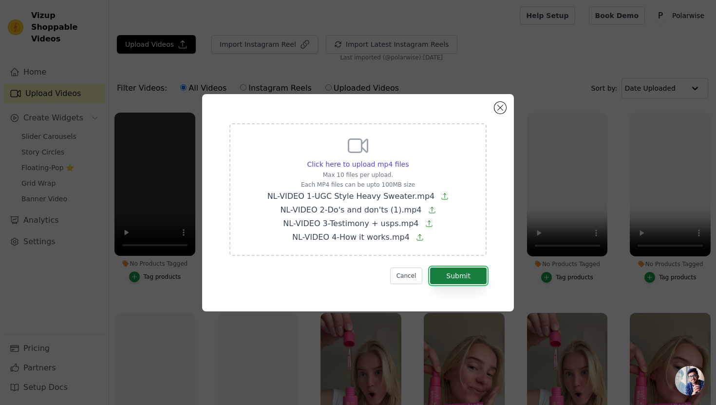
click at [463, 277] on button "Submit" at bounding box center [458, 276] width 57 height 17
